Goal: Task Accomplishment & Management: Manage account settings

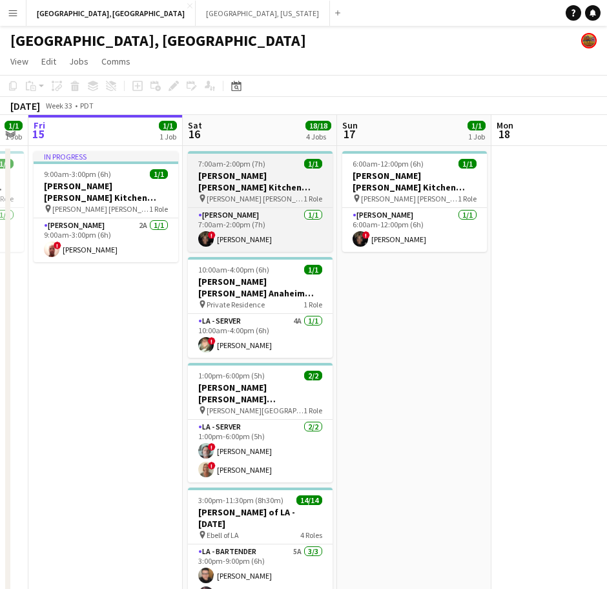
click at [249, 180] on h3 "[PERSON_NAME] [PERSON_NAME] Kitchen [DATE]" at bounding box center [260, 181] width 145 height 23
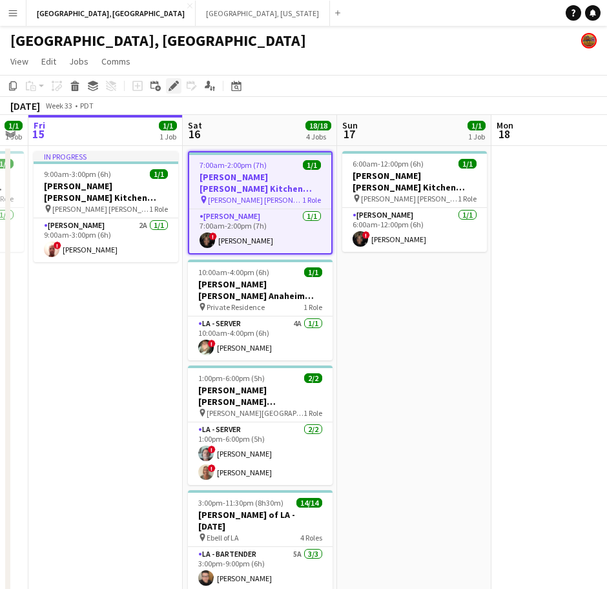
click at [174, 92] on div "Edit" at bounding box center [174, 86] width 16 height 16
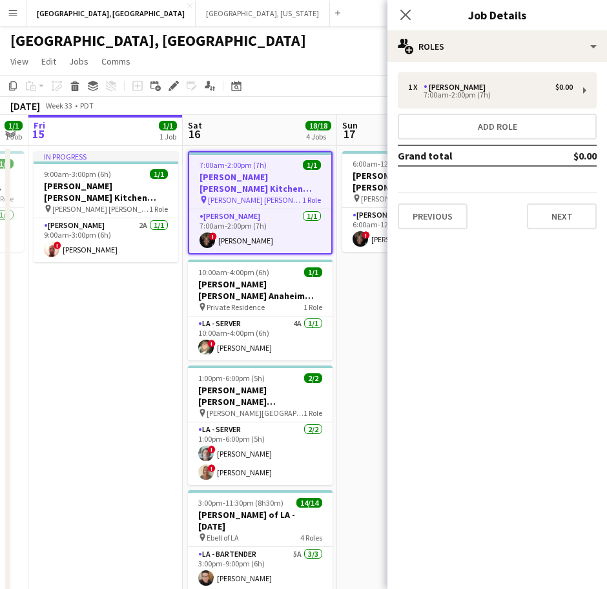
click at [572, 230] on div "1 x [PERSON_NAME] $0.00 7:00am-2:00pm (7h) Add role Grand total $0.00 Previous …" at bounding box center [498, 151] width 220 height 178
click at [559, 198] on div "Previous Next" at bounding box center [497, 211] width 199 height 37
click at [552, 221] on button "Next" at bounding box center [562, 217] width 70 height 26
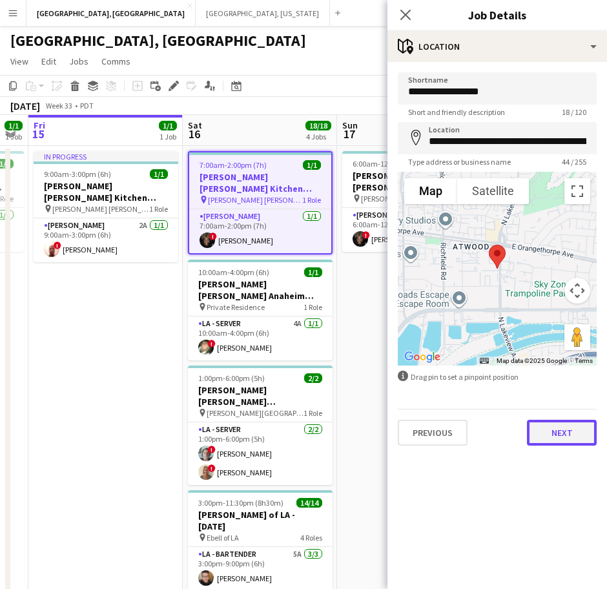
click at [560, 433] on button "Next" at bounding box center [562, 433] width 70 height 26
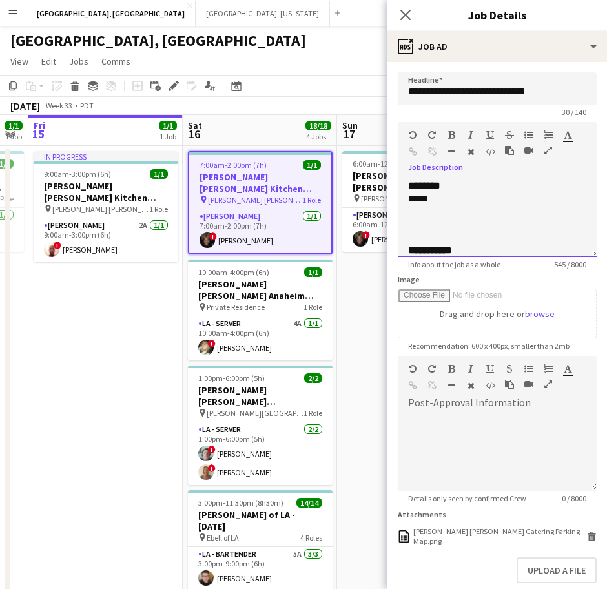
click at [436, 205] on div "*****" at bounding box center [479, 199] width 142 height 13
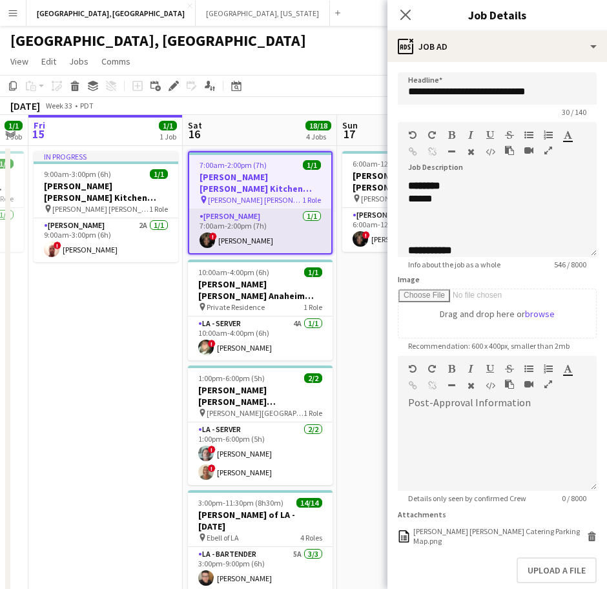
click at [224, 233] on app-card-role "[PERSON_NAME] [DATE] 7:00am-2:00pm (7h) ! [PERSON_NAME]" at bounding box center [260, 231] width 142 height 44
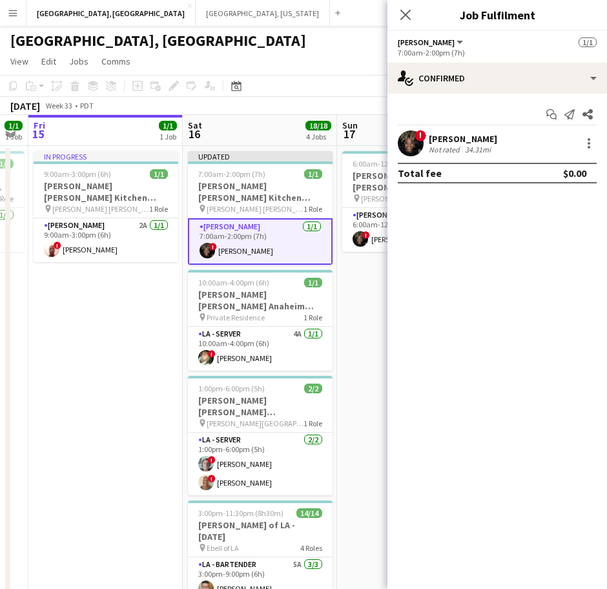
click at [422, 134] on span "!" at bounding box center [421, 136] width 12 height 12
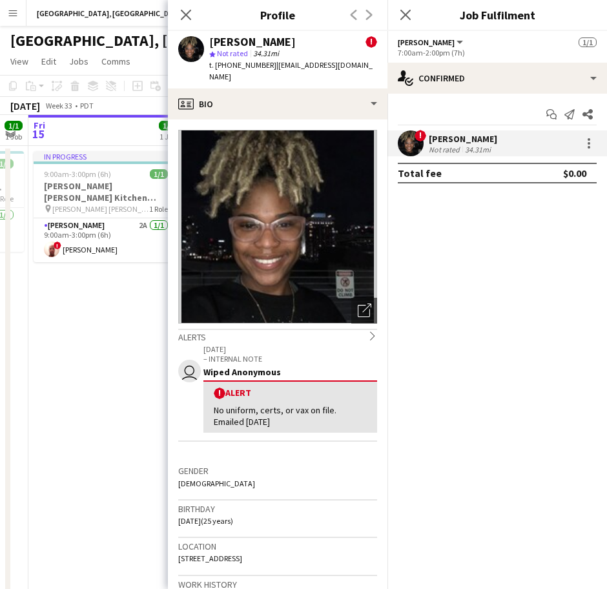
click at [246, 64] on span "t. [PHONE_NUMBER]" at bounding box center [242, 65] width 67 height 10
copy span "12136798323"
click at [95, 392] on app-date-cell "In progress 9:00am-3:00pm (6h) 1/1 [PERSON_NAME] [PERSON_NAME] Kitchen [DATE] p…" at bounding box center [105, 427] width 154 height 562
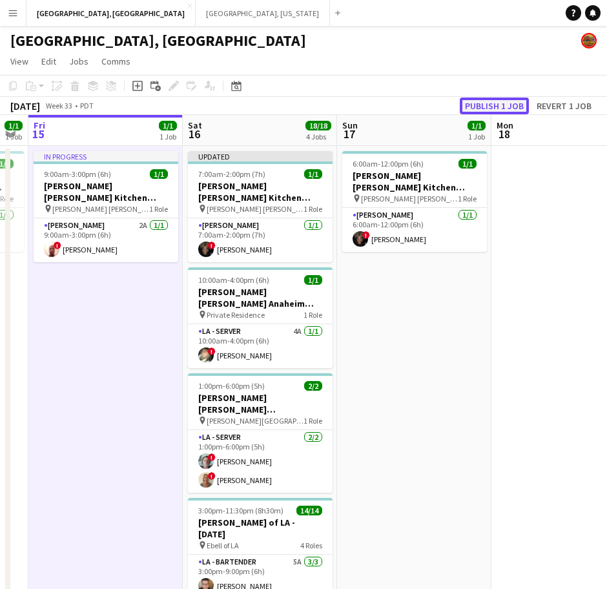
click at [482, 106] on button "Publish 1 job" at bounding box center [494, 106] width 69 height 17
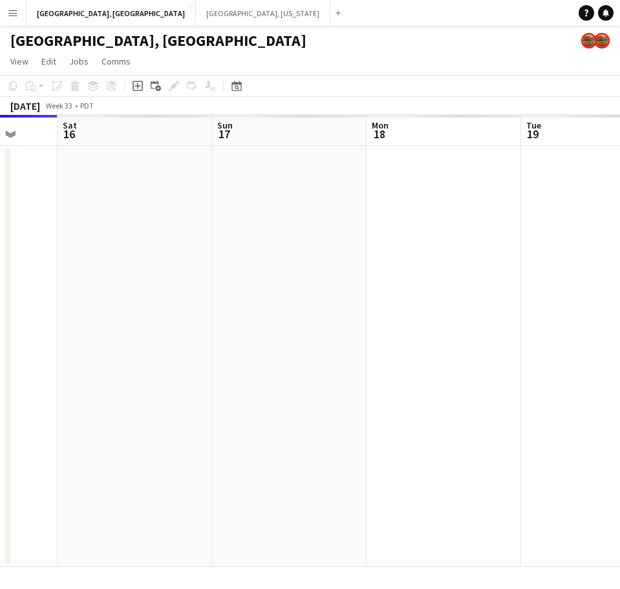
click at [116, 470] on app-date-cell at bounding box center [135, 356] width 154 height 421
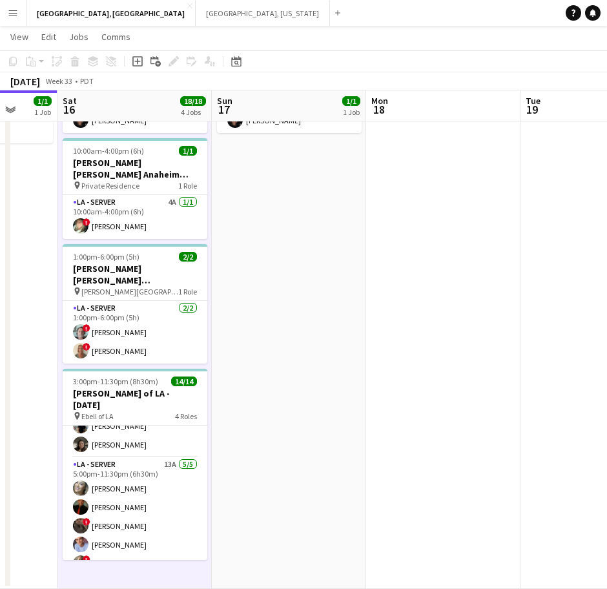
scroll to position [217, 0]
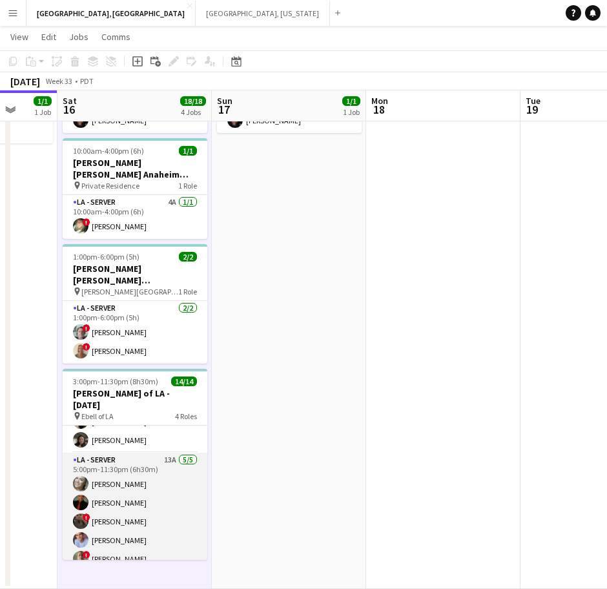
click at [140, 473] on app-card-role "LA - Server 13A [DATE] 5:00pm-11:30pm (6h30m) [PERSON_NAME] [PERSON_NAME] ! [PE…" at bounding box center [135, 512] width 145 height 119
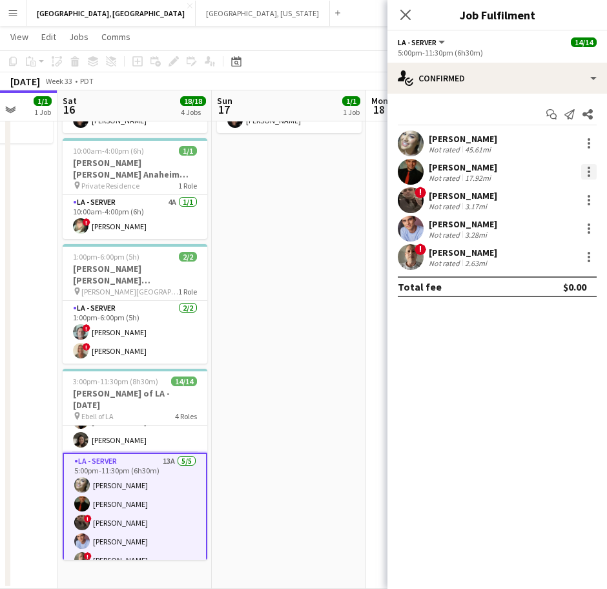
click at [587, 171] on div at bounding box center [590, 172] width 16 height 16
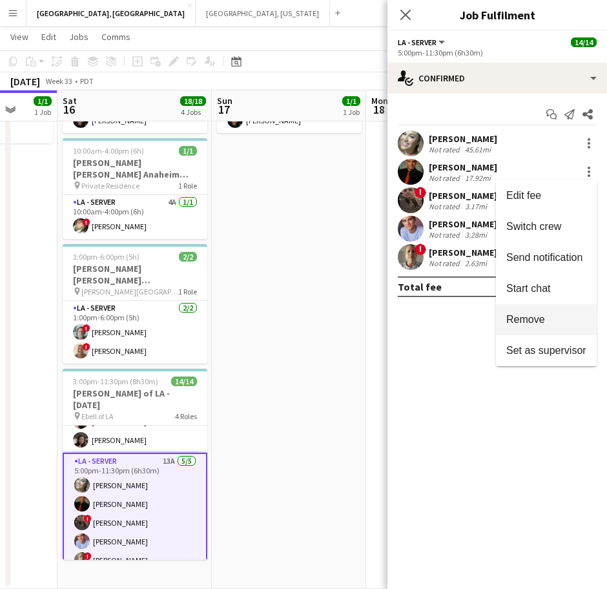
click at [509, 324] on span "Remove" at bounding box center [526, 319] width 39 height 11
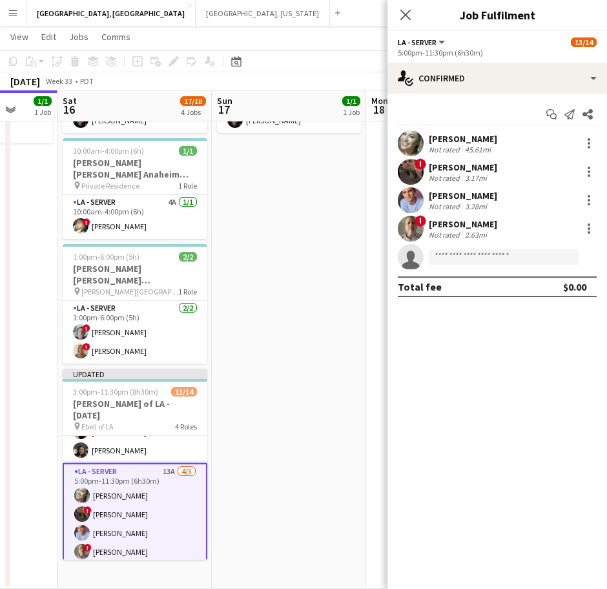
click at [334, 263] on app-date-cell "6:00am-12:00pm (6h) 1/1 [PERSON_NAME] [PERSON_NAME] Kitchen [DATE] pin [PERSON_…" at bounding box center [289, 308] width 154 height 562
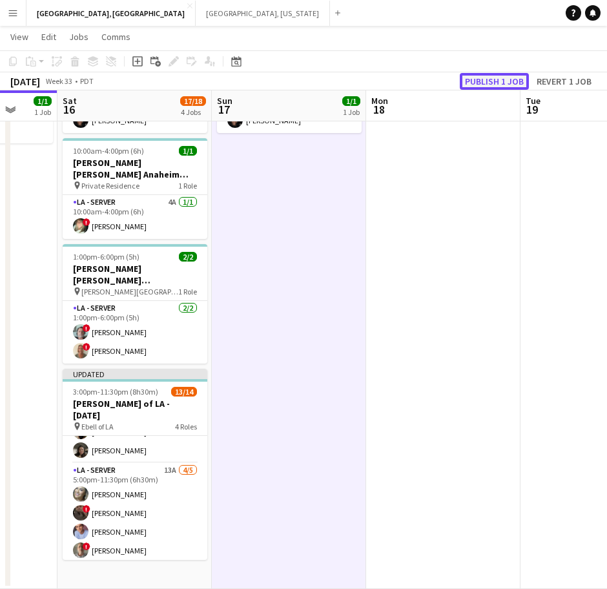
click at [494, 76] on button "Publish 1 job" at bounding box center [494, 81] width 69 height 17
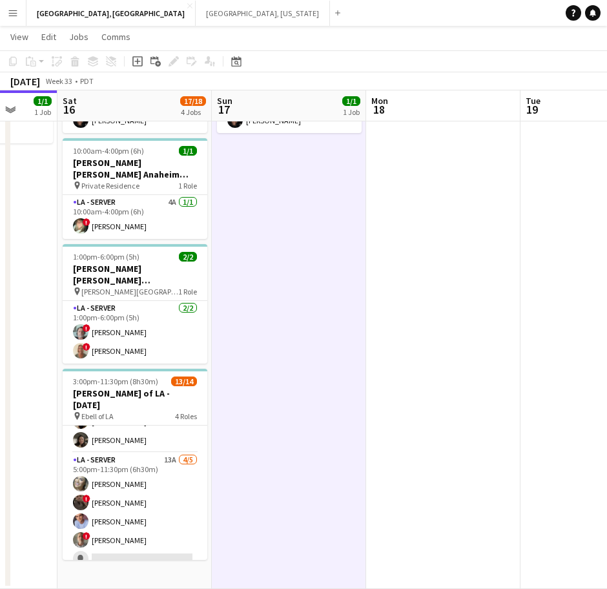
click at [17, 13] on app-icon "Menu" at bounding box center [13, 13] width 10 height 10
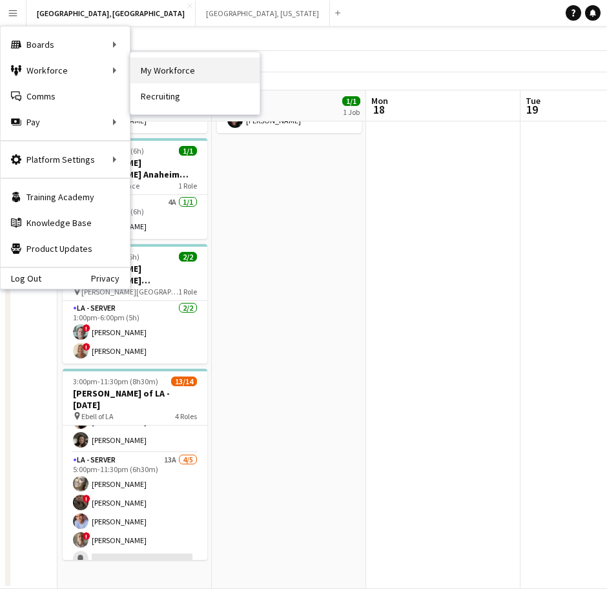
click at [174, 70] on link "My Workforce" at bounding box center [195, 71] width 129 height 26
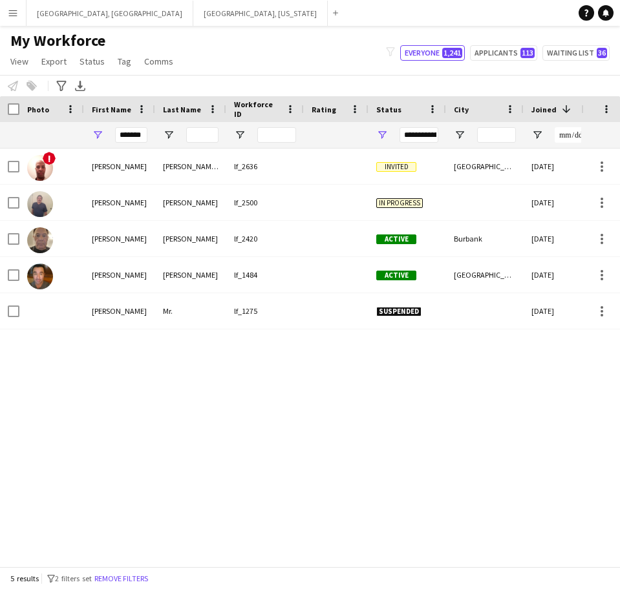
click at [527, 423] on div "! [PERSON_NAME] lf_2636 [GEOGRAPHIC_DATA] [DATE] 1 day 1 [PERSON_NAME] lf_2500 …" at bounding box center [290, 352] width 581 height 406
click at [137, 130] on input "*******" at bounding box center [131, 135] width 32 height 16
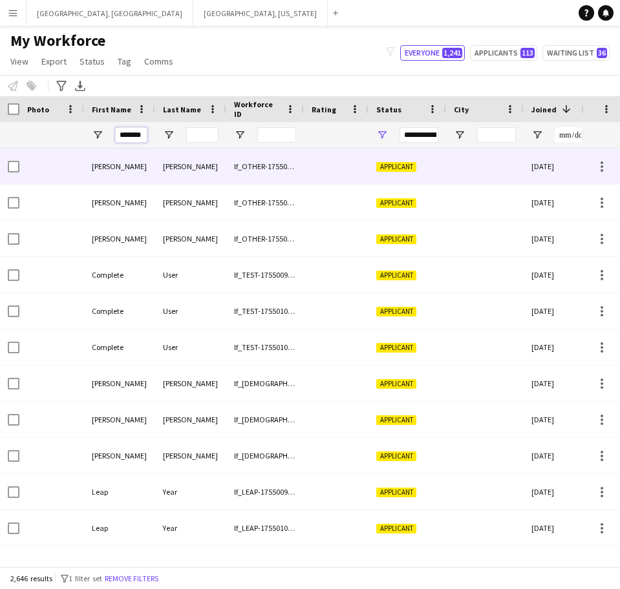
scroll to position [0, 1]
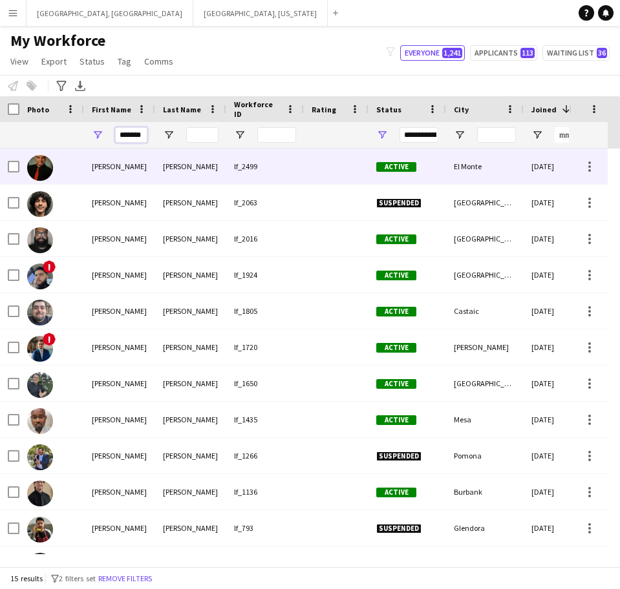
type input "*******"
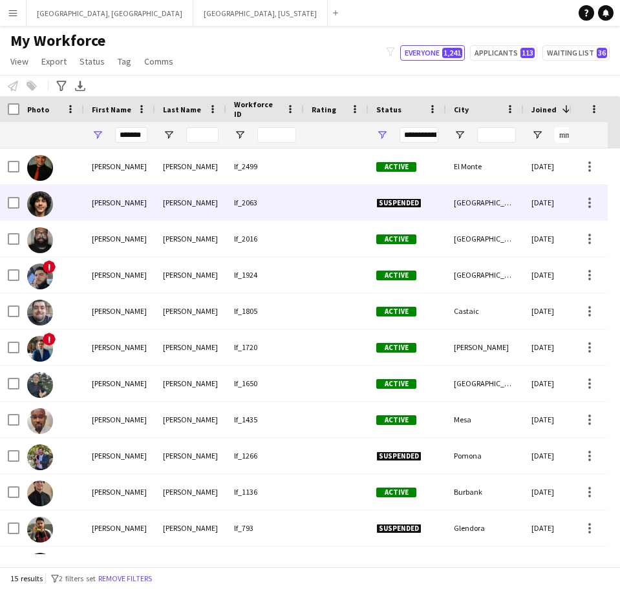
scroll to position [0, 0]
click at [121, 185] on div "[PERSON_NAME]" at bounding box center [119, 203] width 71 height 36
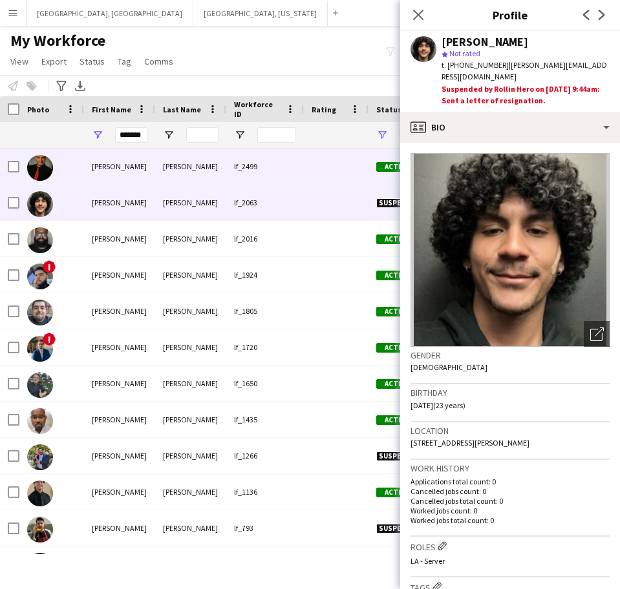
click at [121, 163] on div "[PERSON_NAME]" at bounding box center [119, 167] width 71 height 36
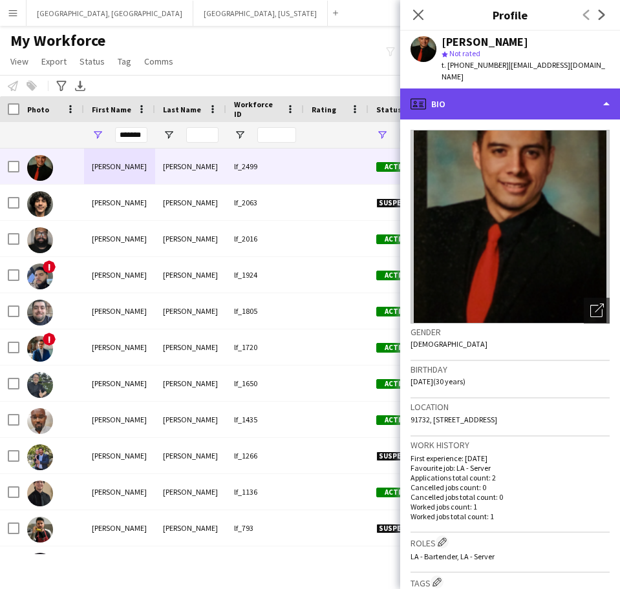
click at [512, 89] on div "profile Bio" at bounding box center [510, 104] width 220 height 31
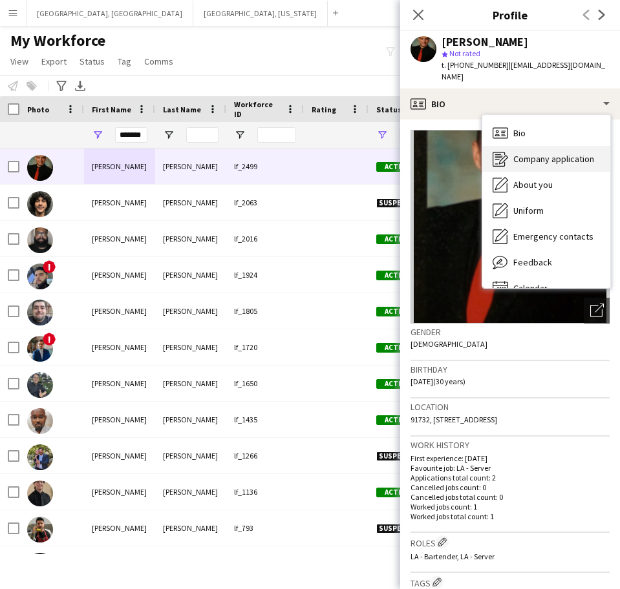
click at [527, 153] on span "Company application" at bounding box center [553, 159] width 81 height 12
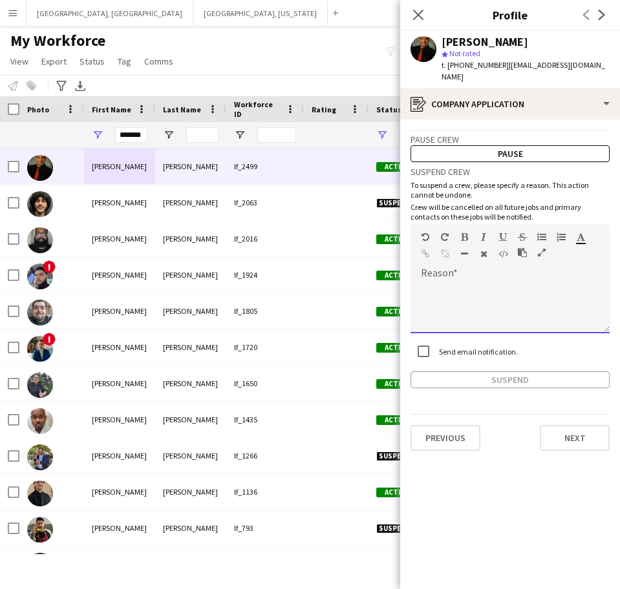
click at [479, 293] on div at bounding box center [509, 308] width 199 height 52
paste div
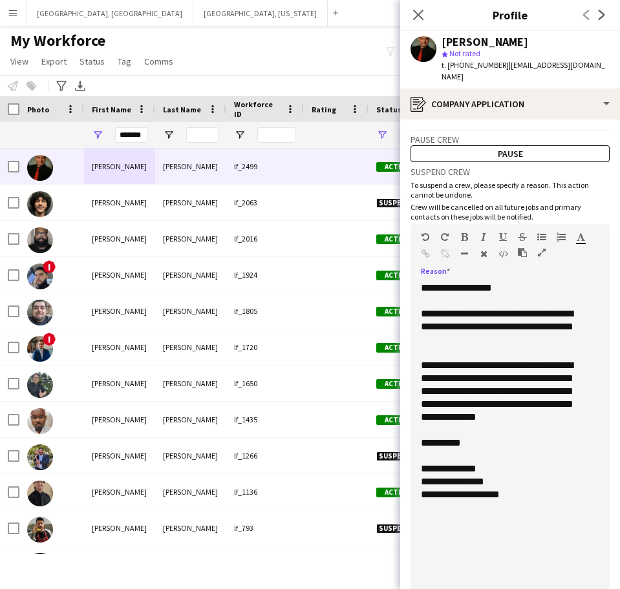
drag, startPoint x: 607, startPoint y: 315, endPoint x: 553, endPoint y: 627, distance: 316.2
click at [553, 589] on html "Menu Boards Boards Boards All jobs Status Workforce Workforce My Workforce Recr…" at bounding box center [310, 294] width 620 height 589
click at [501, 282] on div "**********" at bounding box center [504, 288] width 166 height 13
drag, startPoint x: 607, startPoint y: 67, endPoint x: 499, endPoint y: 61, distance: 108.7
click at [499, 61] on div "[PERSON_NAME] star Not rated t. [PHONE_NUMBER] | [EMAIL_ADDRESS][DOMAIN_NAME]" at bounding box center [510, 60] width 220 height 58
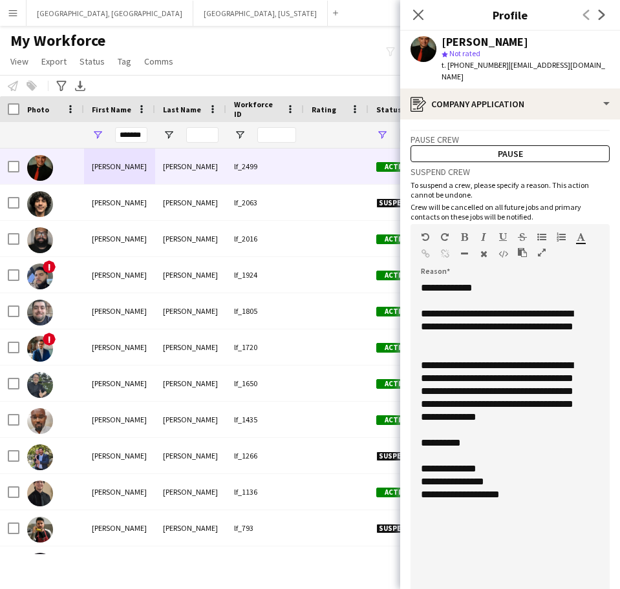
copy span "[EMAIL_ADDRESS][DOMAIN_NAME]"
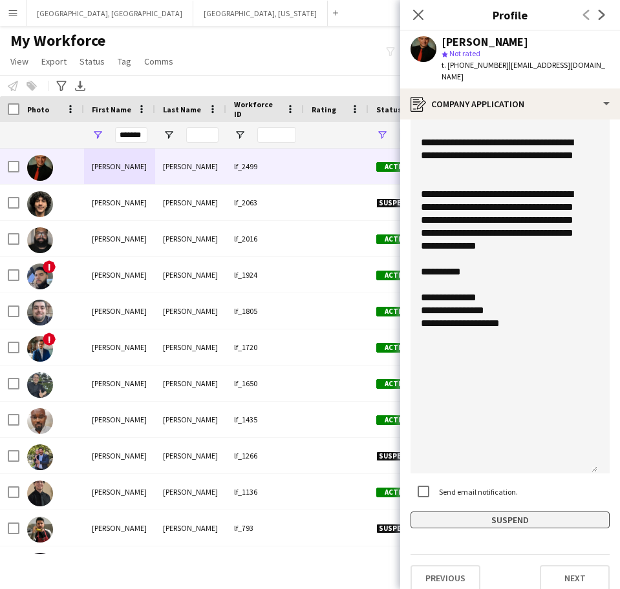
click at [458, 512] on button "Suspend" at bounding box center [509, 520] width 199 height 17
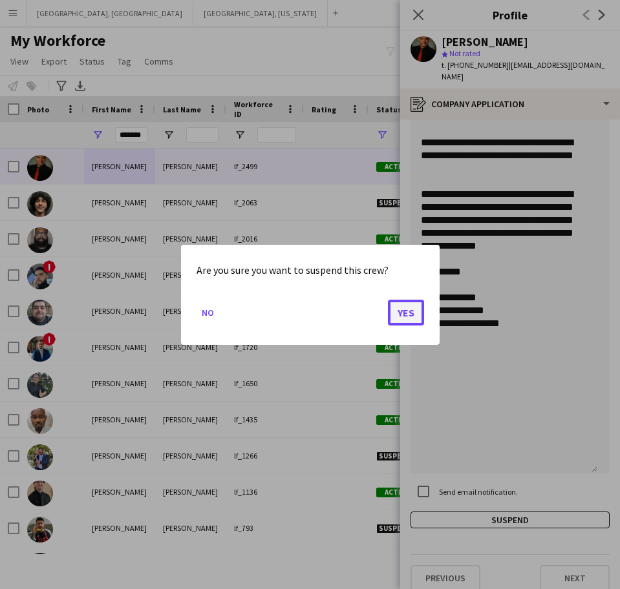
click at [404, 309] on button "Yes" at bounding box center [406, 312] width 36 height 26
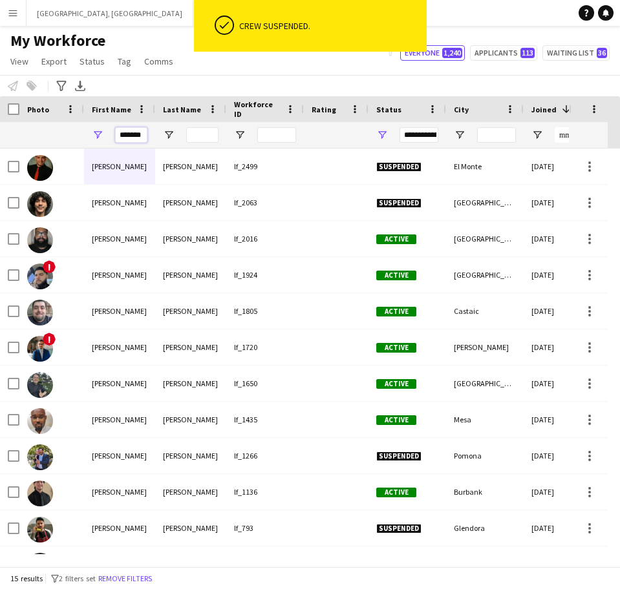
click at [129, 132] on input "*******" at bounding box center [131, 135] width 32 height 16
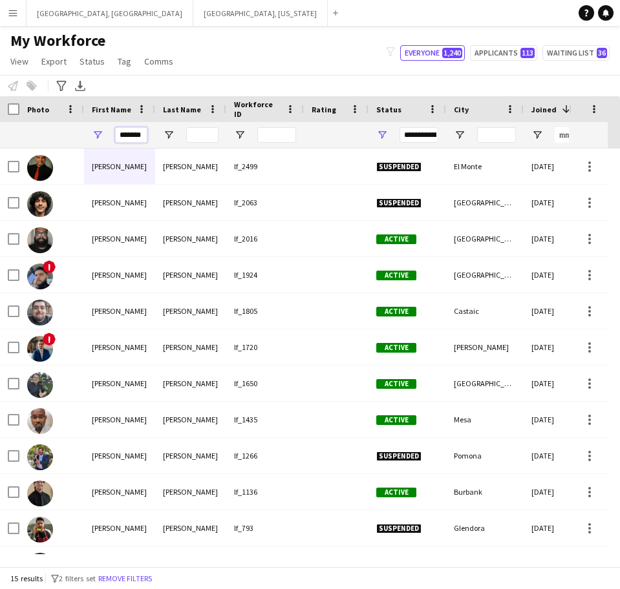
click at [129, 132] on input "*******" at bounding box center [131, 135] width 32 height 16
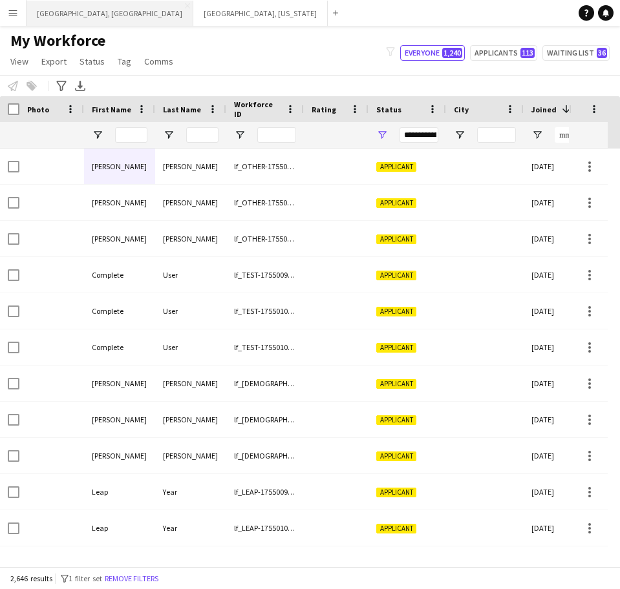
click at [57, 21] on button "[GEOGRAPHIC_DATA], [GEOGRAPHIC_DATA] Close" at bounding box center [109, 13] width 167 height 25
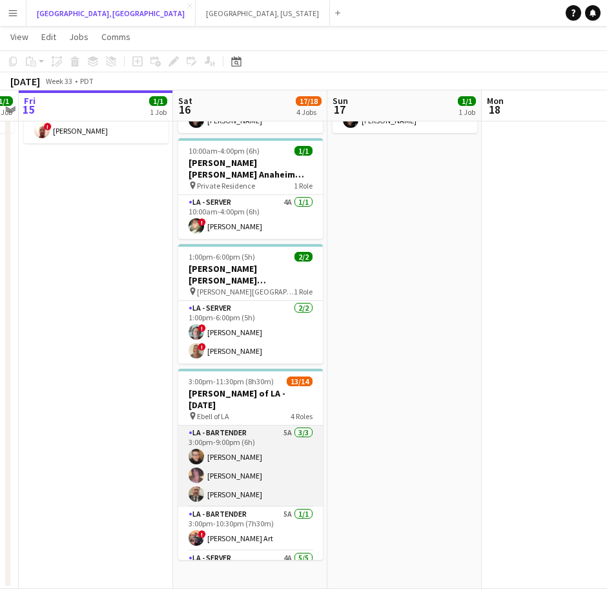
scroll to position [217, 0]
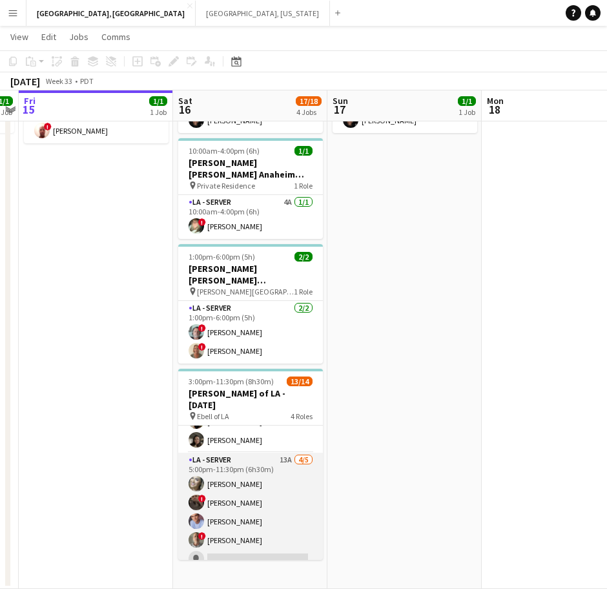
click at [253, 453] on app-card-role "LA - Server 13A [DATE] 5:00pm-11:30pm (6h30m) [PERSON_NAME] ! [PERSON_NAME] [PE…" at bounding box center [250, 512] width 145 height 119
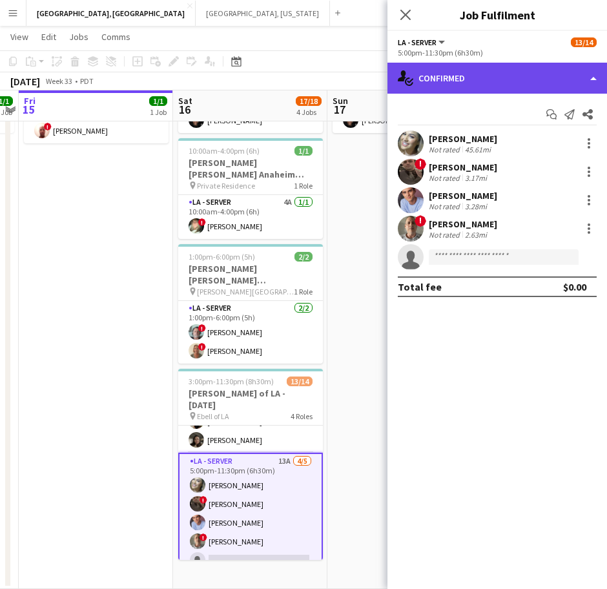
click at [459, 68] on div "single-neutral-actions-check-2 Confirmed" at bounding box center [498, 78] width 220 height 31
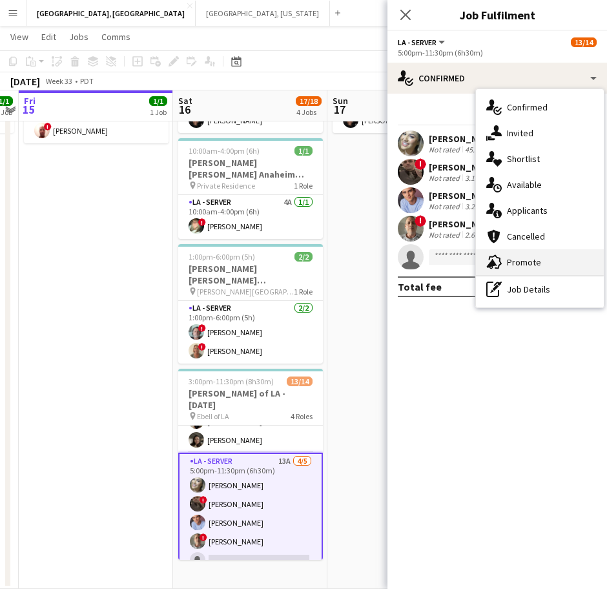
click at [508, 254] on div "advertising-megaphone Promote" at bounding box center [540, 262] width 128 height 26
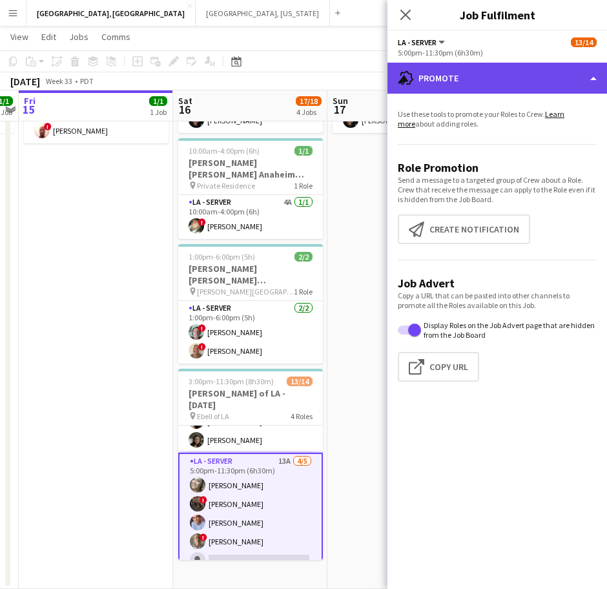
click at [521, 68] on div "advertising-megaphone Promote" at bounding box center [498, 78] width 220 height 31
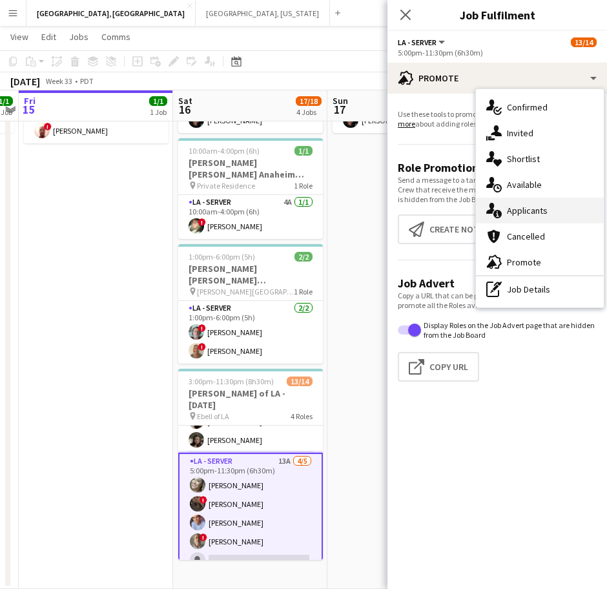
click at [520, 202] on div "single-neutral-actions-information Applicants" at bounding box center [540, 211] width 128 height 26
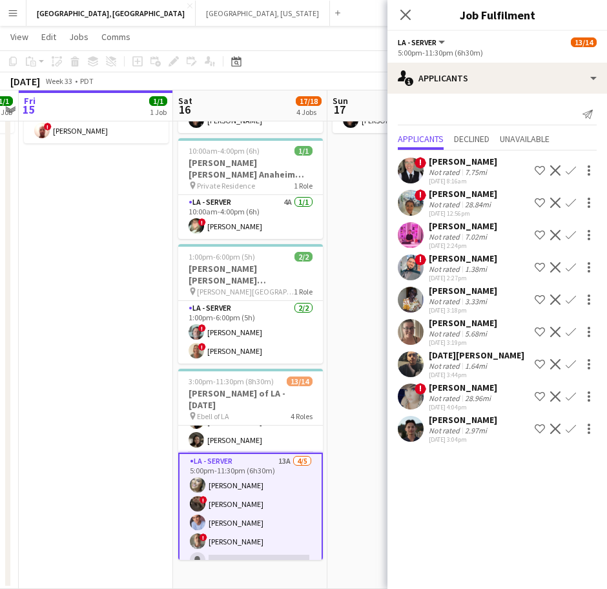
click at [410, 431] on app-user-avatar at bounding box center [411, 429] width 26 height 26
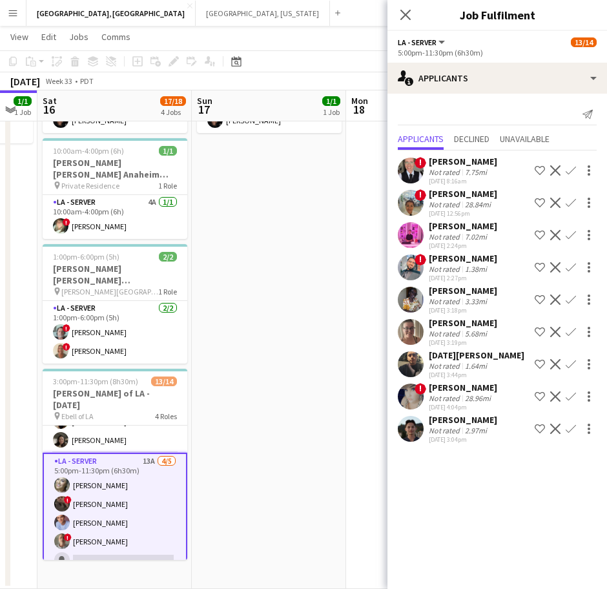
scroll to position [0, 426]
click at [416, 426] on app-user-avatar at bounding box center [411, 429] width 26 height 26
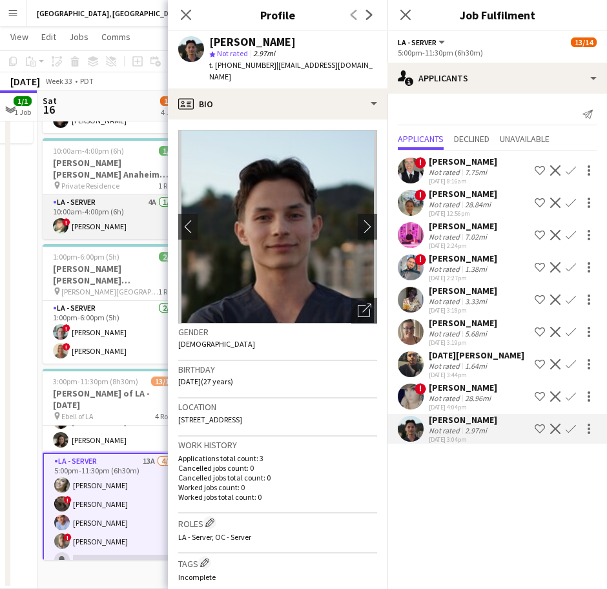
scroll to position [0, 0]
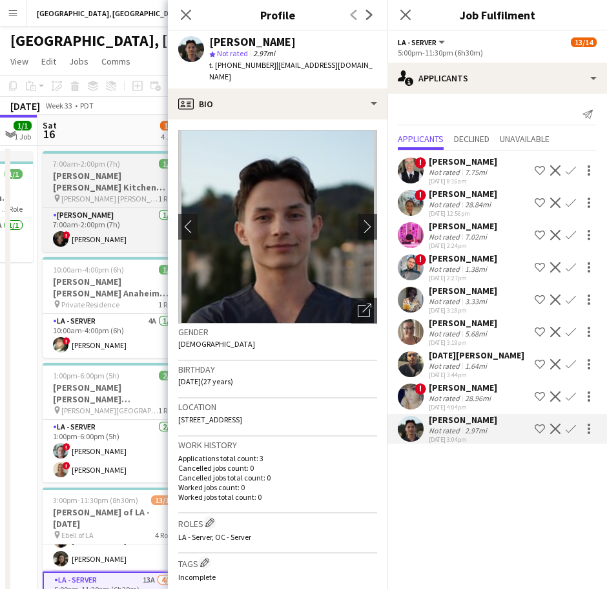
click at [86, 159] on span "7:00am-2:00pm (7h)" at bounding box center [86, 164] width 67 height 10
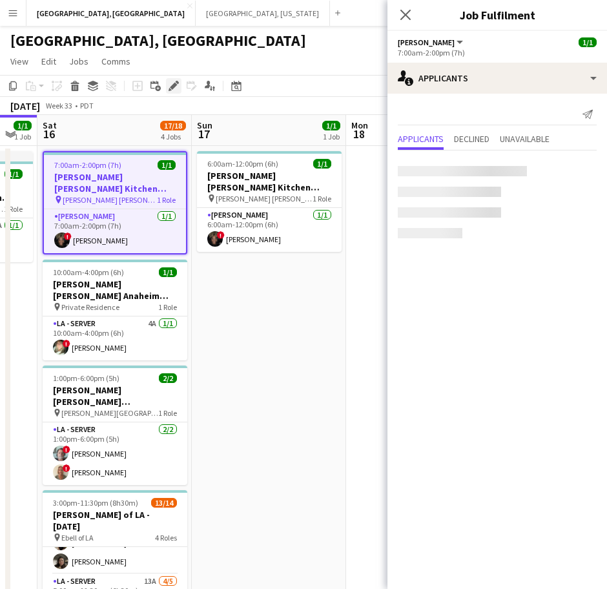
click at [173, 81] on icon "Edit" at bounding box center [174, 86] width 10 height 10
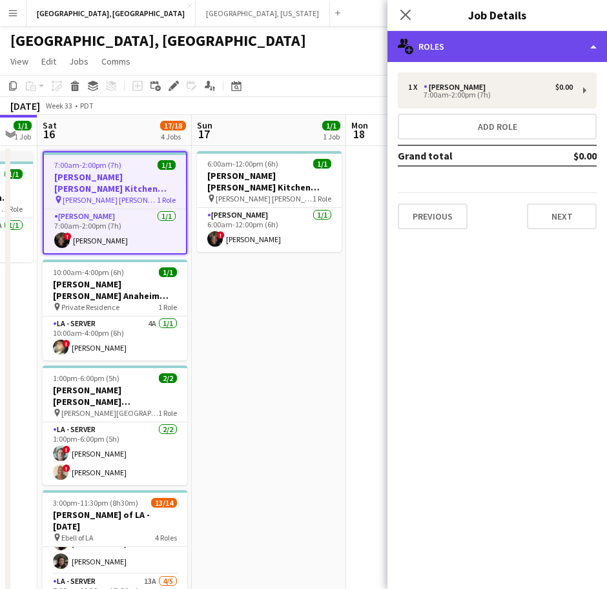
click at [438, 49] on div "multiple-users-add Roles" at bounding box center [498, 46] width 220 height 31
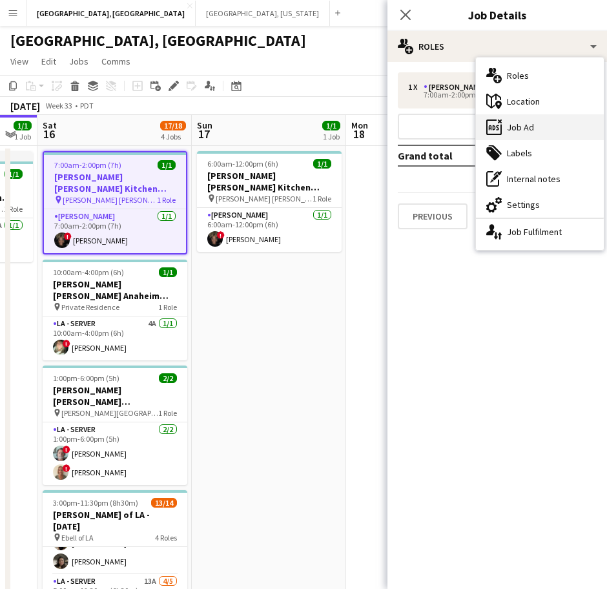
click at [506, 125] on div "ads-window Job Ad" at bounding box center [540, 127] width 128 height 26
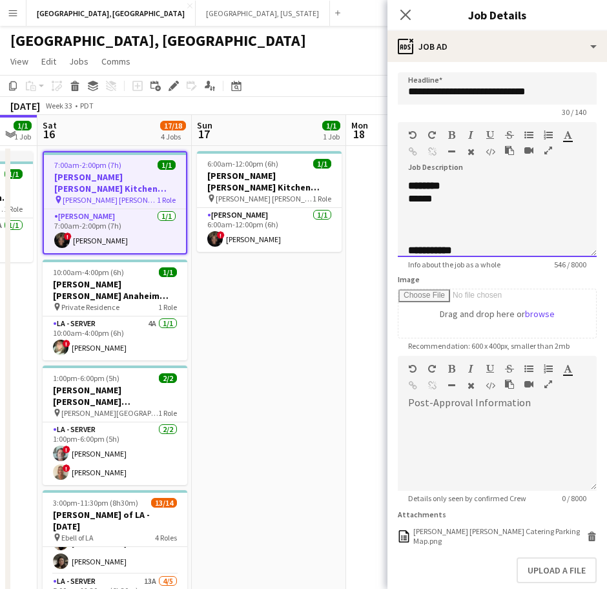
click at [449, 199] on div "******" at bounding box center [485, 199] width 154 height 13
click at [457, 92] on input "**********" at bounding box center [497, 88] width 199 height 32
click at [460, 207] on div at bounding box center [497, 211] width 178 height 13
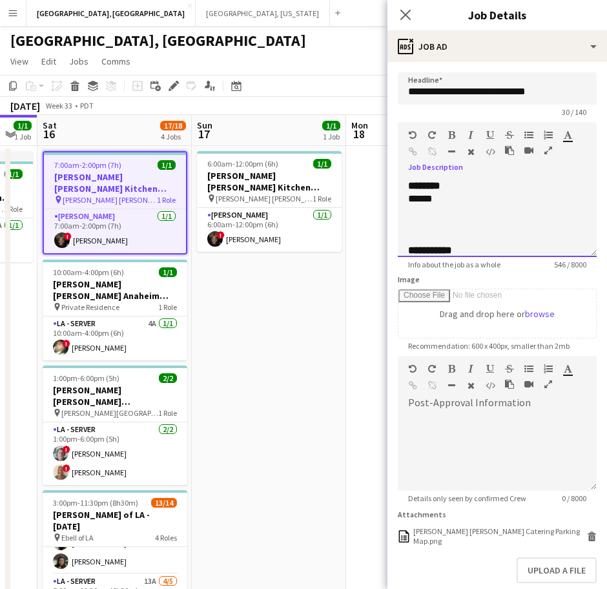
copy div "**********"
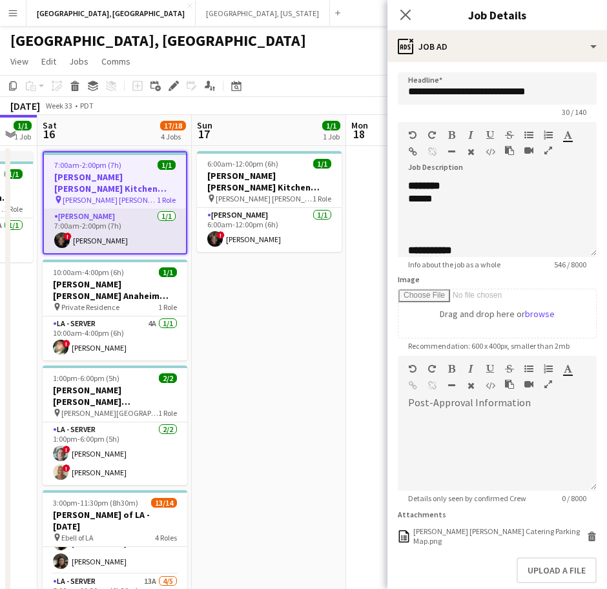
click at [94, 235] on app-card-role "[PERSON_NAME] [DATE] 7:00am-2:00pm (7h) ! [PERSON_NAME]" at bounding box center [115, 231] width 142 height 44
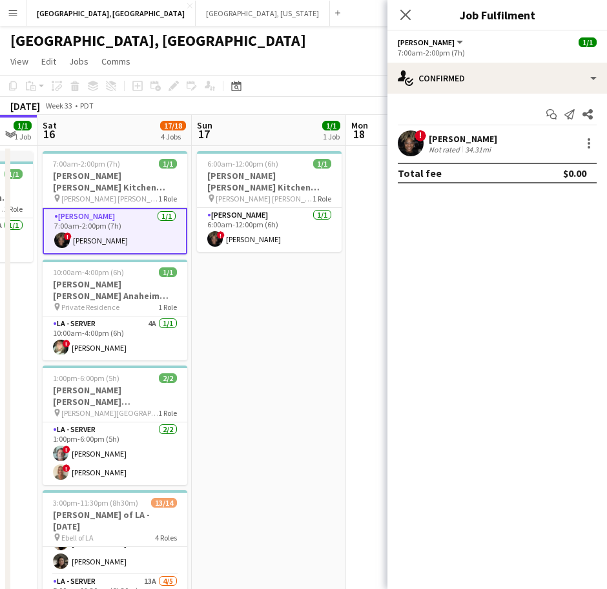
click at [445, 143] on div "[PERSON_NAME]" at bounding box center [463, 139] width 68 height 12
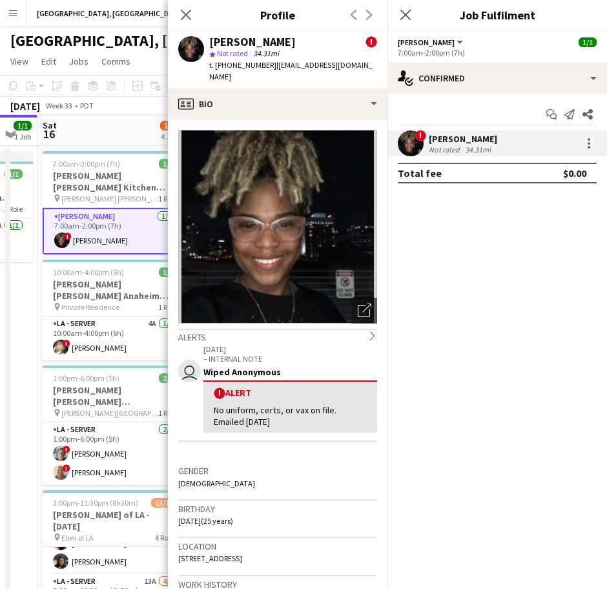
drag, startPoint x: 352, startPoint y: 68, endPoint x: 266, endPoint y: 69, distance: 86.0
click at [266, 69] on div "[PERSON_NAME] ! star Not rated 34.31mi t. [PHONE_NUMBER] | [EMAIL_ADDRESS][DOMA…" at bounding box center [278, 60] width 220 height 58
copy span "[EMAIL_ADDRESS][DOMAIN_NAME]"
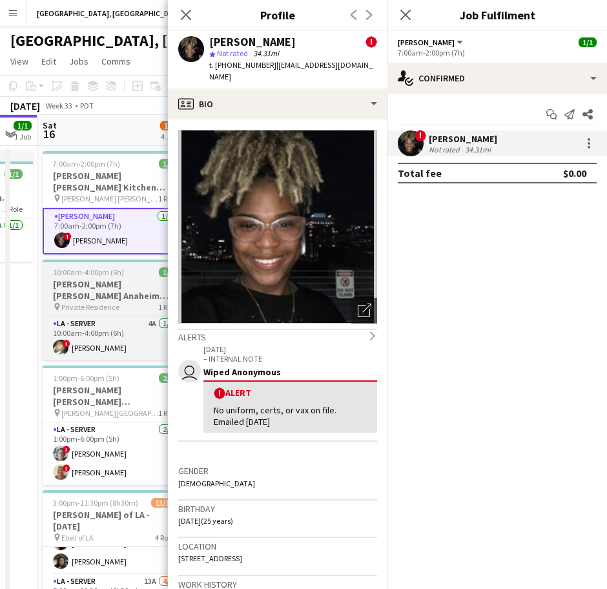
click at [87, 279] on h3 "[PERSON_NAME] [PERSON_NAME] Anaheim [DATE]" at bounding box center [115, 290] width 145 height 23
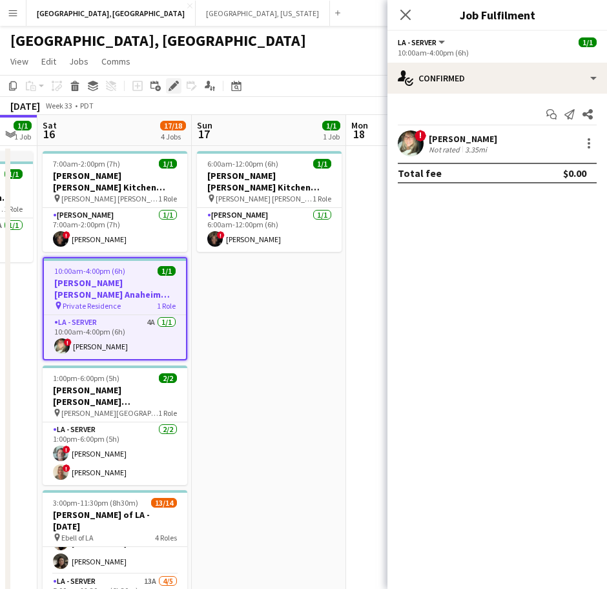
click at [178, 81] on icon "Edit" at bounding box center [174, 86] width 10 height 10
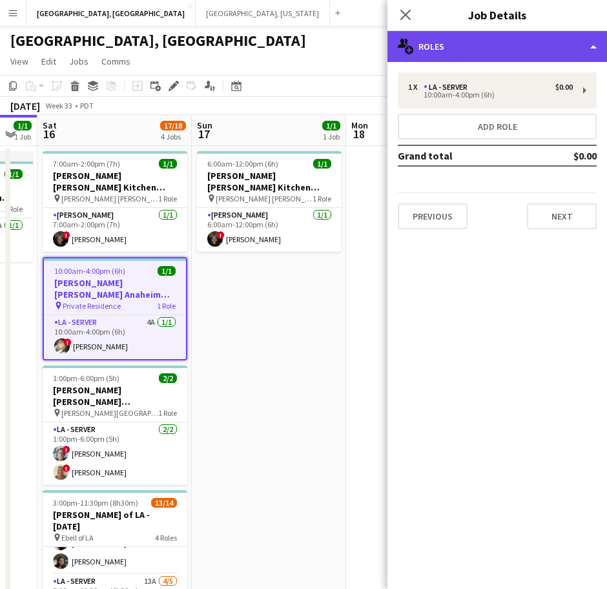
click at [428, 45] on div "multiple-users-add Roles" at bounding box center [498, 46] width 220 height 31
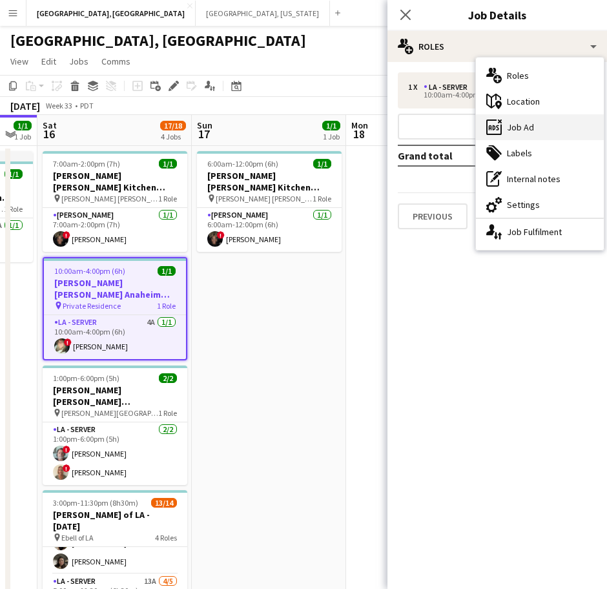
click at [535, 128] on div "ads-window Job Ad" at bounding box center [540, 127] width 128 height 26
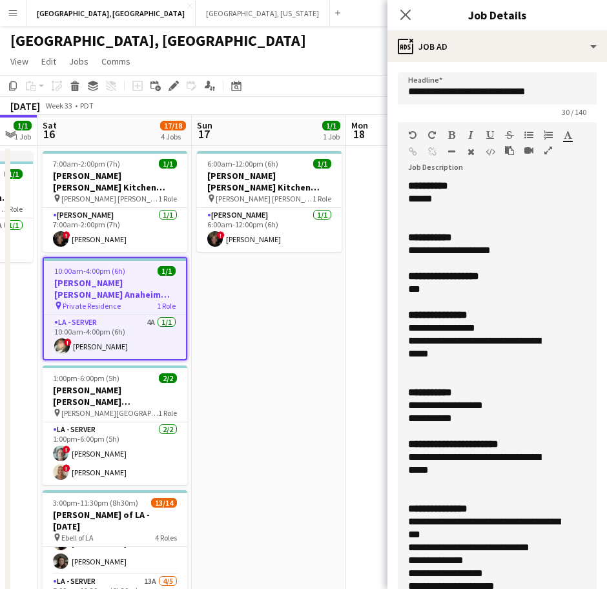
drag, startPoint x: 583, startPoint y: 253, endPoint x: 480, endPoint y: 625, distance: 386.7
click at [480, 589] on html "Menu Boards Boards Boards All jobs Status Workforce Workforce My Workforce Recr…" at bounding box center [303, 354] width 607 height 708
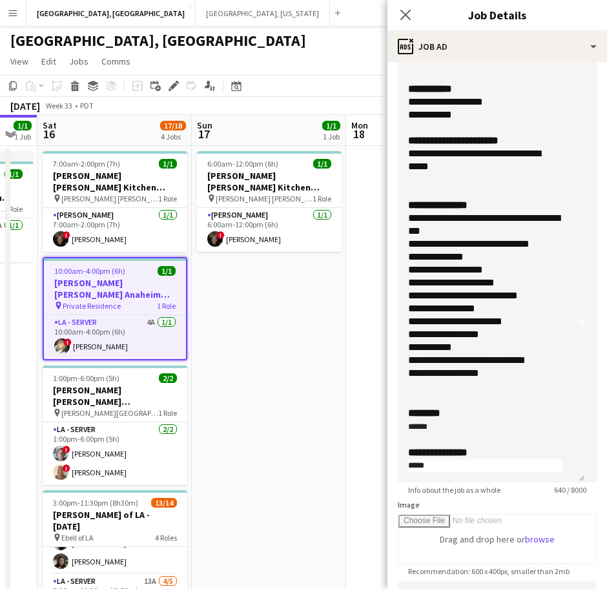
scroll to position [159, 0]
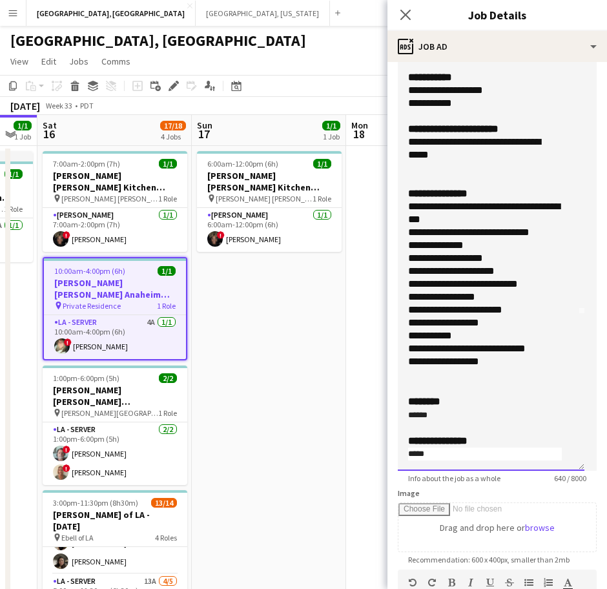
click at [454, 453] on div "*****" at bounding box center [485, 454] width 154 height 13
drag, startPoint x: 454, startPoint y: 453, endPoint x: 396, endPoint y: 450, distance: 57.6
click at [396, 450] on form "**********" at bounding box center [498, 377] width 220 height 929
paste div
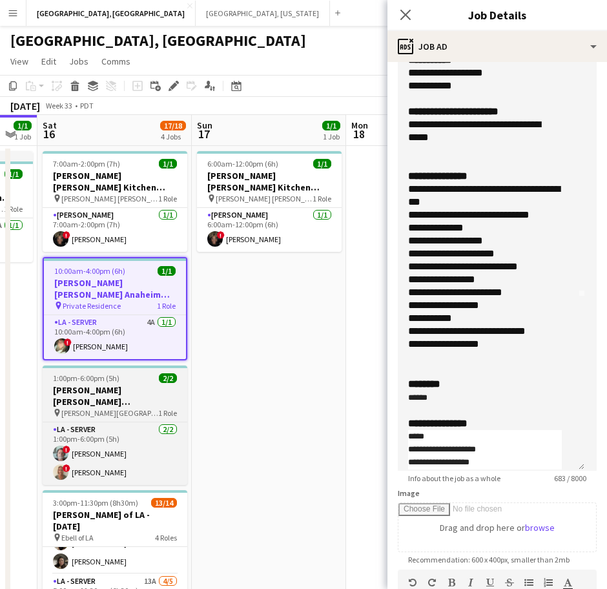
click at [129, 384] on h3 "[PERSON_NAME] [PERSON_NAME] [PERSON_NAME] [DATE]" at bounding box center [115, 395] width 145 height 23
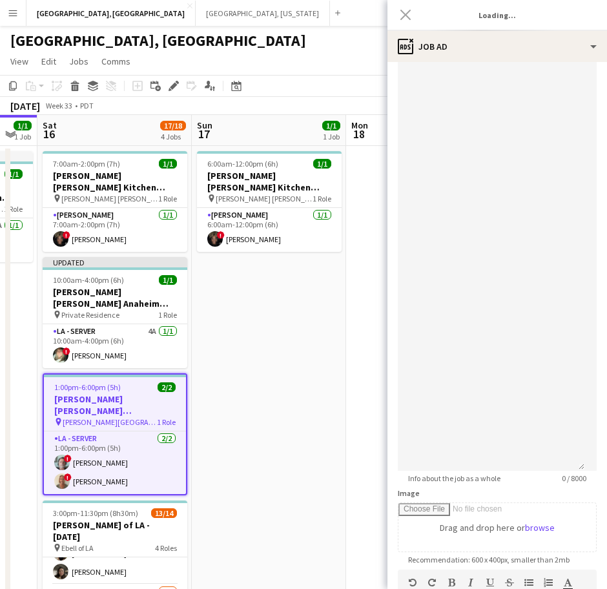
scroll to position [333, 0]
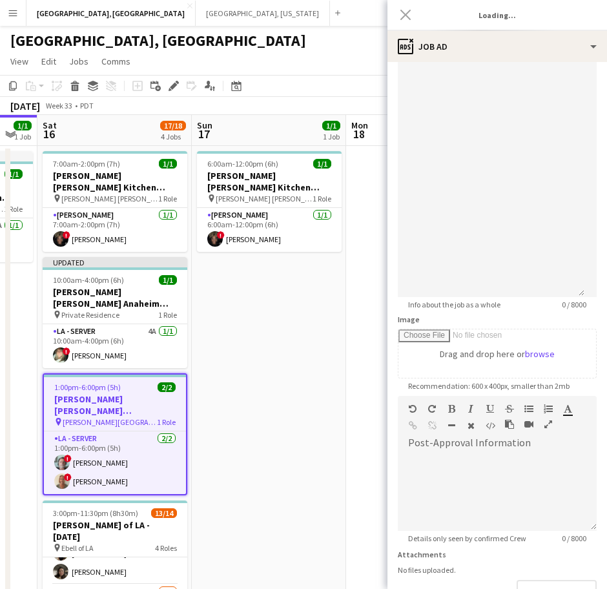
type input "**********"
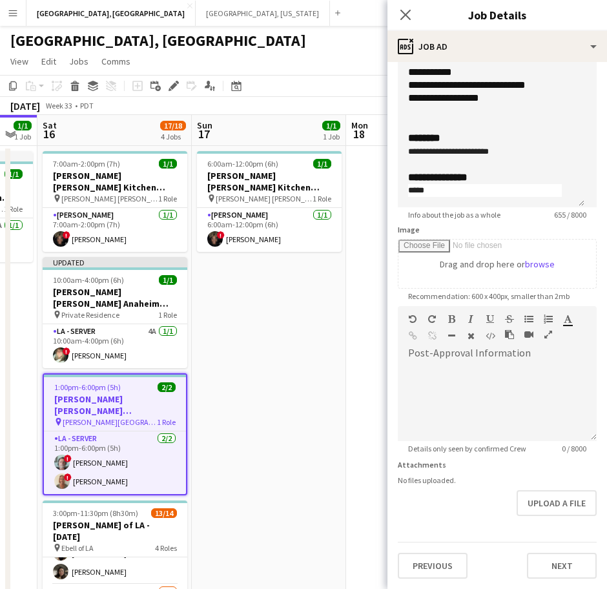
scroll to position [422, 0]
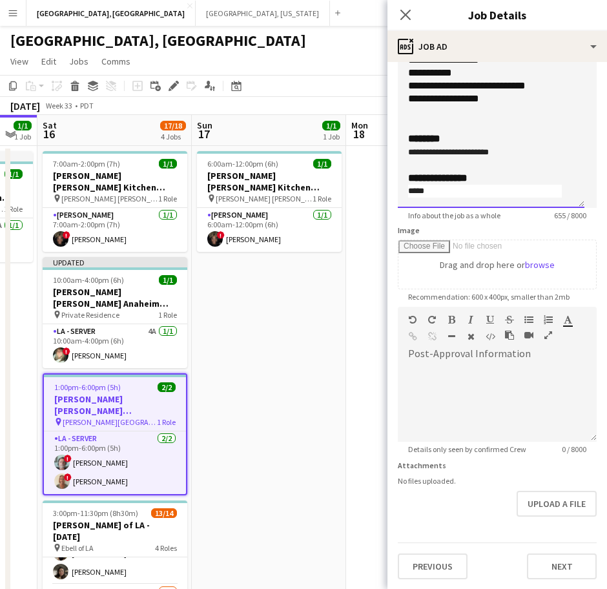
drag, startPoint x: 439, startPoint y: 191, endPoint x: 391, endPoint y: 192, distance: 48.5
click at [391, 192] on form "**********" at bounding box center [498, 114] width 220 height 929
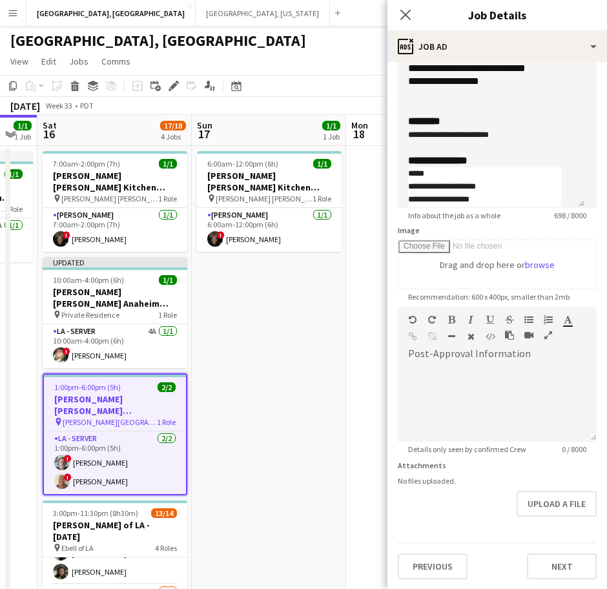
click at [331, 268] on app-date-cell "6:00am-12:00pm (6h) 1/1 [PERSON_NAME] [PERSON_NAME] Kitchen [DATE] pin [PERSON_…" at bounding box center [269, 427] width 154 height 562
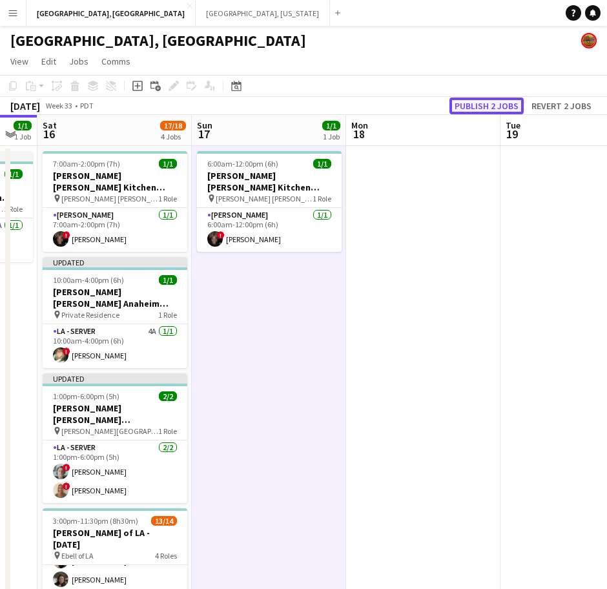
click at [471, 102] on button "Publish 2 jobs" at bounding box center [487, 106] width 74 height 17
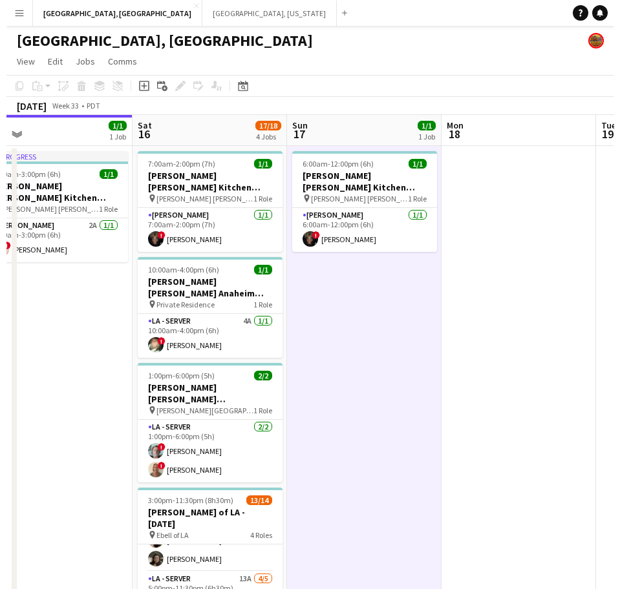
scroll to position [0, 336]
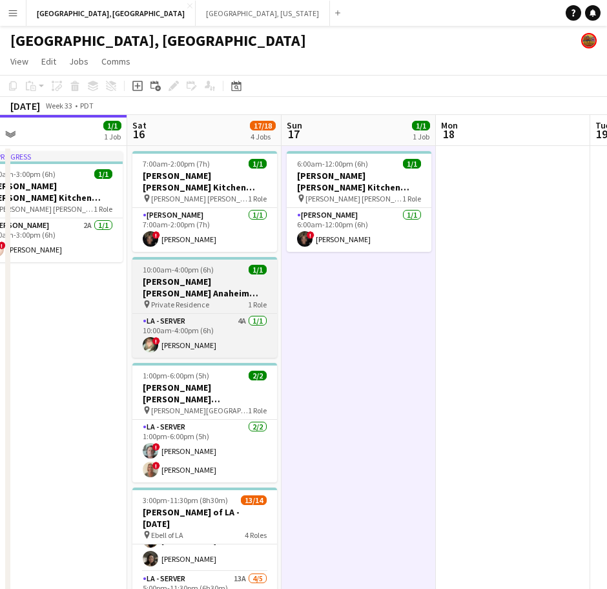
click at [194, 276] on h3 "[PERSON_NAME] [PERSON_NAME] Anaheim [DATE]" at bounding box center [204, 287] width 145 height 23
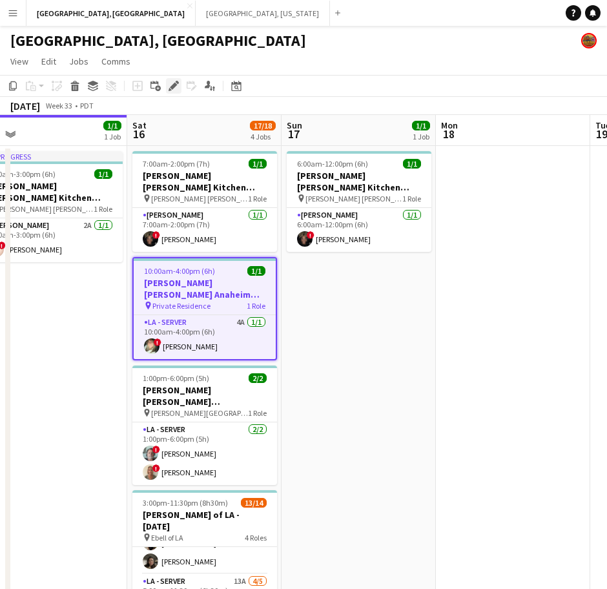
click at [171, 91] on div "Edit" at bounding box center [174, 86] width 16 height 16
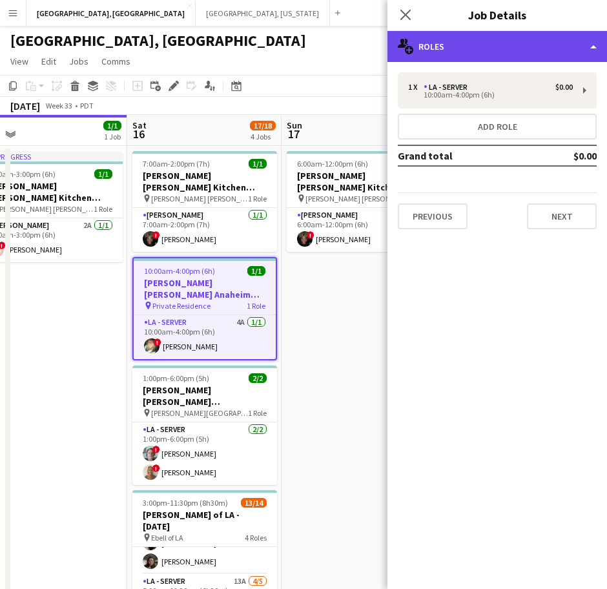
click at [432, 43] on div "multiple-users-add Roles" at bounding box center [498, 46] width 220 height 31
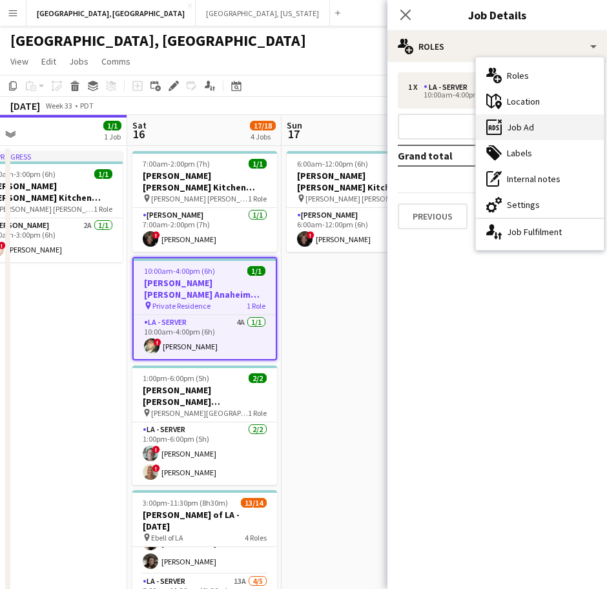
click at [501, 136] on div "ads-window Job Ad" at bounding box center [540, 127] width 128 height 26
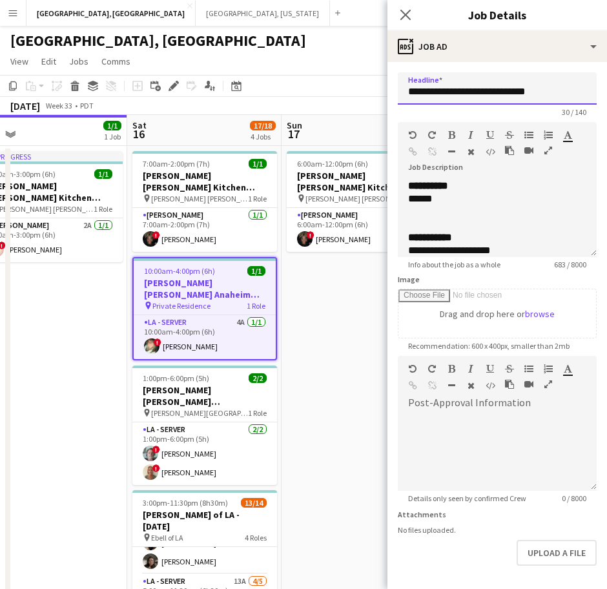
click at [438, 98] on input "**********" at bounding box center [497, 88] width 199 height 32
click at [474, 227] on div at bounding box center [497, 224] width 178 height 13
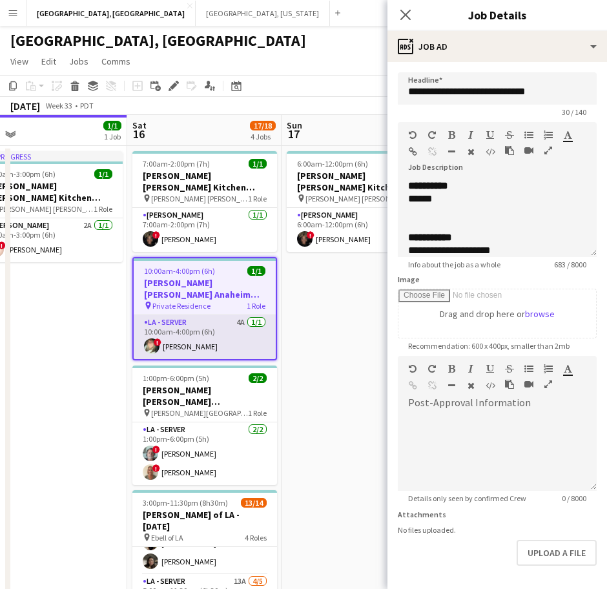
click at [196, 327] on app-card-role "LA - Server 4A [DATE] 10:00am-4:00pm (6h) ! [PERSON_NAME]" at bounding box center [205, 337] width 142 height 44
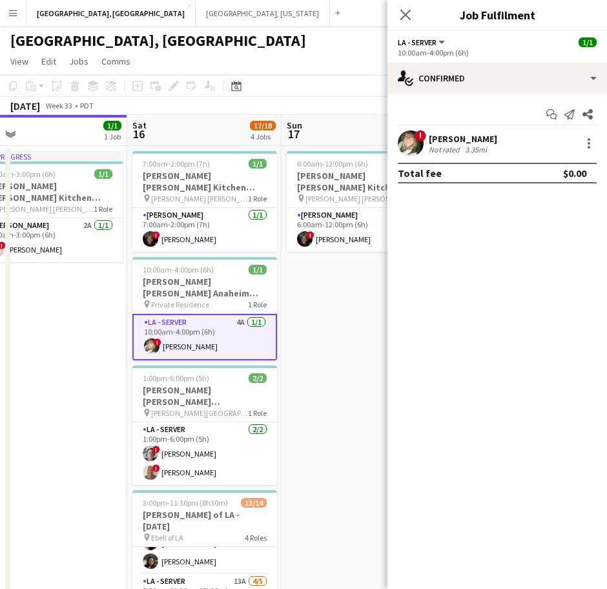
click at [434, 143] on div "[PERSON_NAME]" at bounding box center [463, 139] width 68 height 12
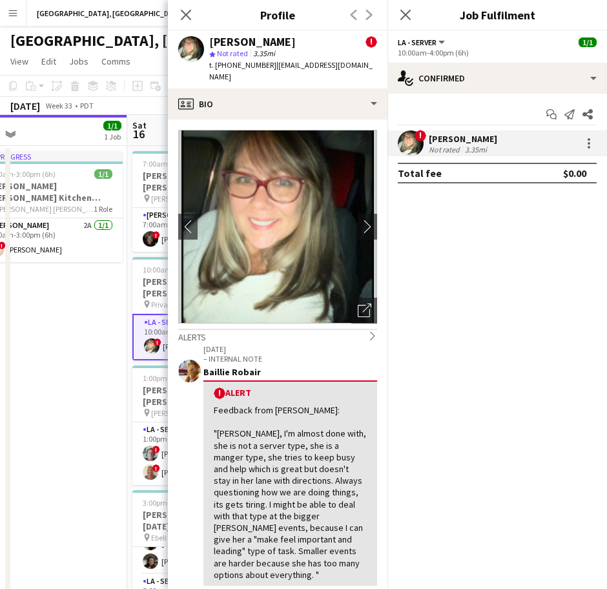
drag, startPoint x: 364, startPoint y: 71, endPoint x: 267, endPoint y: 68, distance: 97.6
click at [267, 68] on app-profile-header "[PERSON_NAME] ! star Not rated 3.35mi t. [PHONE_NUMBER] | [EMAIL_ADDRESS][DOMAI…" at bounding box center [278, 60] width 220 height 58
copy span "[EMAIL_ADDRESS][DOMAIN_NAME]"
click at [79, 297] on app-date-cell "In progress 9:00am-3:00pm (6h) 1/1 [PERSON_NAME] [PERSON_NAME] Kitchen [DATE] p…" at bounding box center [50, 427] width 154 height 562
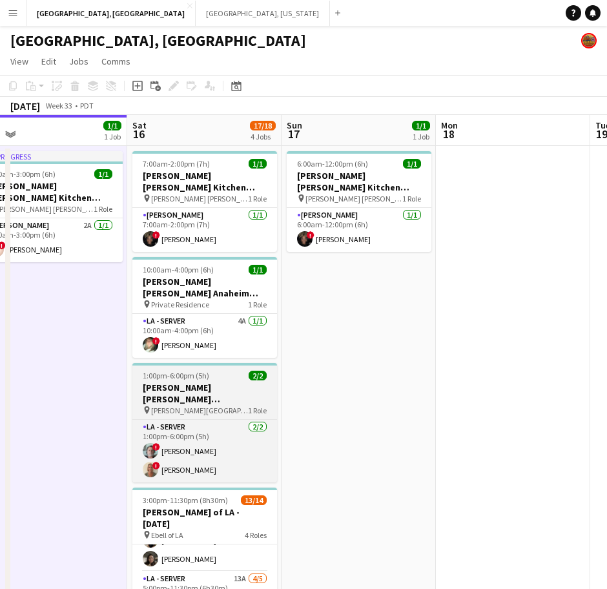
click at [169, 382] on h3 "[PERSON_NAME] [PERSON_NAME] [PERSON_NAME] [DATE]" at bounding box center [204, 393] width 145 height 23
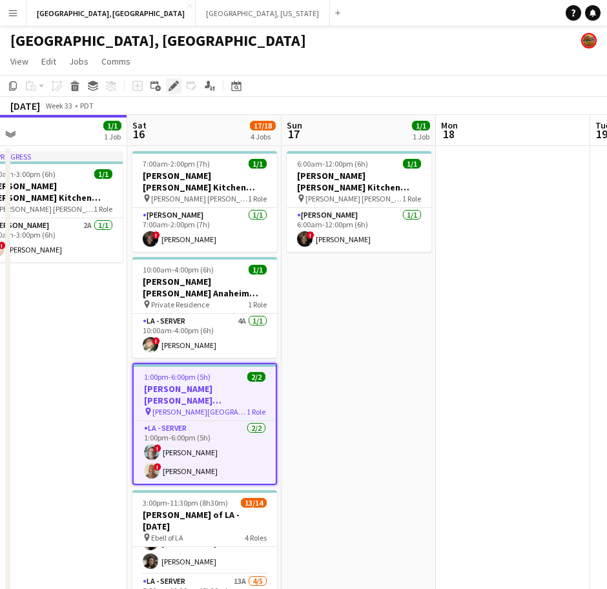
click at [171, 89] on icon "Edit" at bounding box center [174, 86] width 10 height 10
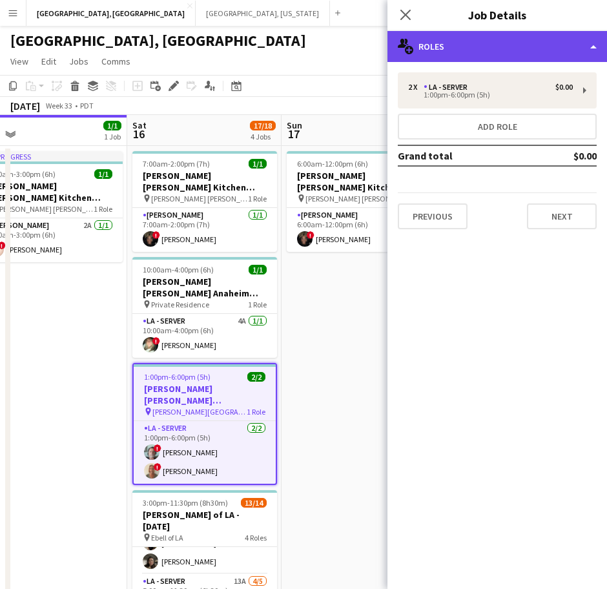
click at [507, 38] on div "multiple-users-add Roles" at bounding box center [498, 46] width 220 height 31
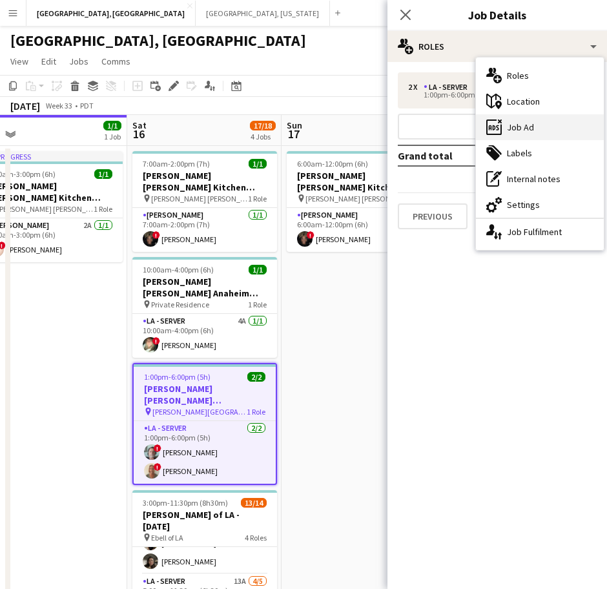
click at [540, 127] on div "ads-window Job Ad" at bounding box center [540, 127] width 128 height 26
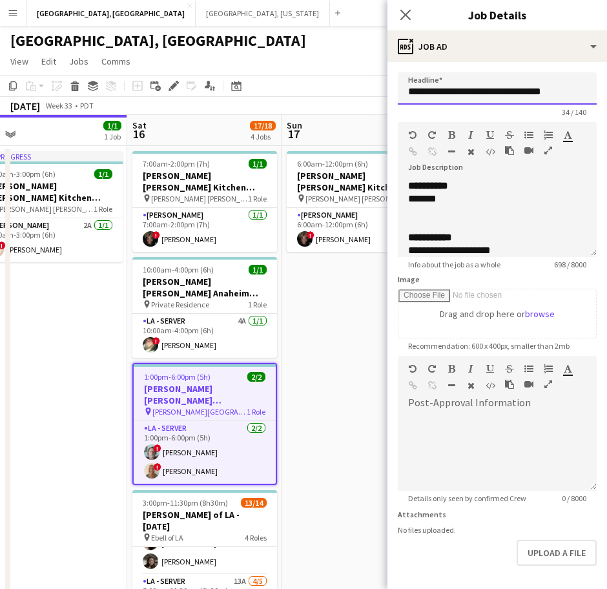
click at [476, 94] on input "**********" at bounding box center [497, 88] width 199 height 32
click at [454, 198] on div "*******" at bounding box center [485, 199] width 154 height 13
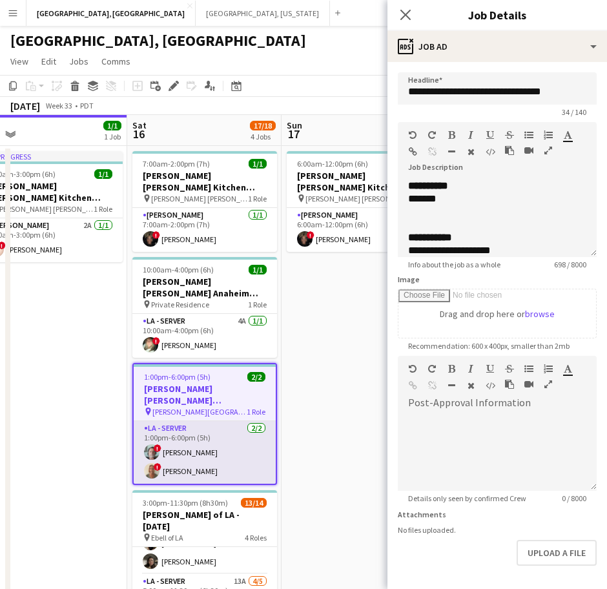
click at [205, 435] on app-card-role "LA - Server [DATE] 1:00pm-6:00pm (5h) ! [PERSON_NAME] ! [PERSON_NAME]" at bounding box center [205, 452] width 142 height 63
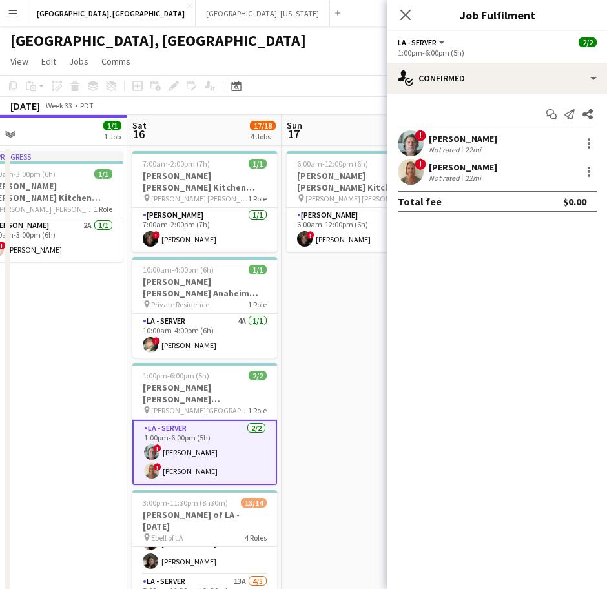
click at [469, 145] on div "22mi" at bounding box center [473, 150] width 21 height 10
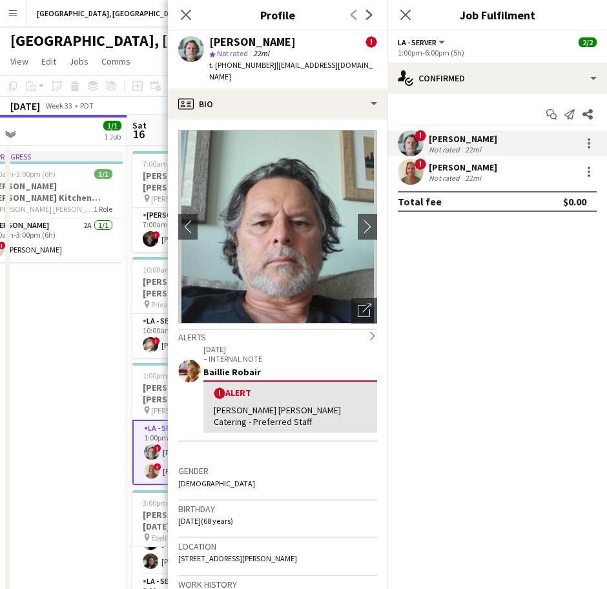
drag, startPoint x: 355, startPoint y: 62, endPoint x: 266, endPoint y: 66, distance: 89.3
click at [266, 66] on div "[PERSON_NAME] ! star Not rated 22mi t. [PHONE_NUMBER] | [EMAIL_ADDRESS][DOMAIN_…" at bounding box center [278, 60] width 220 height 58
copy span "[EMAIL_ADDRESS][DOMAIN_NAME]"
click at [421, 165] on span "!" at bounding box center [421, 164] width 12 height 12
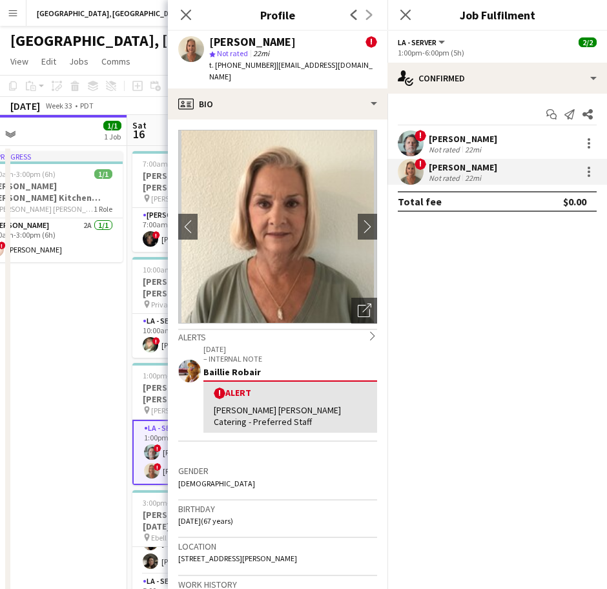
drag, startPoint x: 361, startPoint y: 65, endPoint x: 268, endPoint y: 74, distance: 92.9
click at [268, 74] on div "[PERSON_NAME] ! star Not rated 22mi t. [PHONE_NUMBER] | [EMAIL_ADDRESS][DOMAIN_…" at bounding box center [278, 60] width 220 height 58
copy span "[EMAIL_ADDRESS][DOMAIN_NAME]"
click at [34, 363] on app-date-cell "In progress 9:00am-3:00pm (6h) 1/1 [PERSON_NAME] [PERSON_NAME] Kitchen [DATE] p…" at bounding box center [50, 427] width 154 height 562
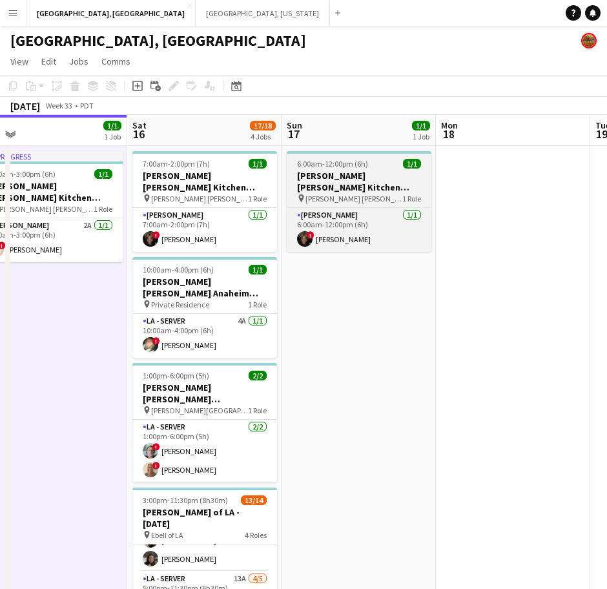
click at [315, 173] on h3 "[PERSON_NAME] [PERSON_NAME] Kitchen [DATE]" at bounding box center [359, 181] width 145 height 23
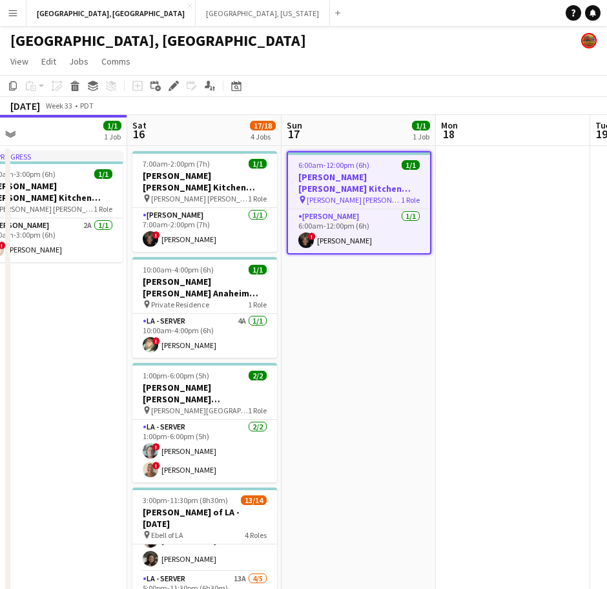
click at [164, 89] on div "Add job Add linked Job Edit Edit linked Job Applicants" at bounding box center [168, 86] width 99 height 16
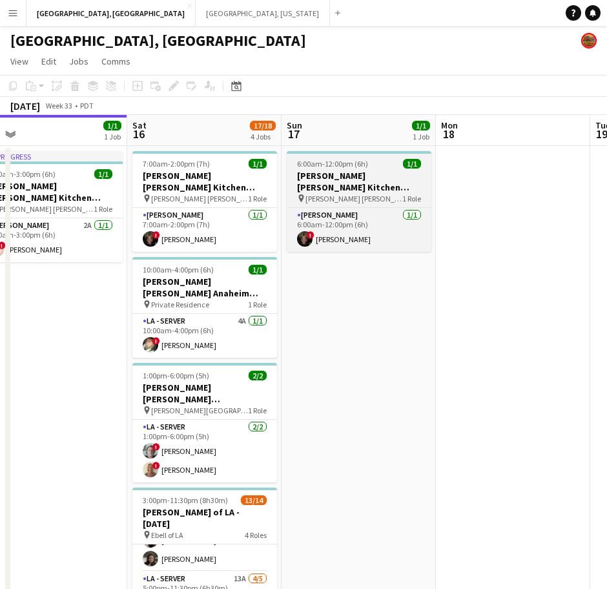
click at [325, 165] on span "6:00am-12:00pm (6h)" at bounding box center [332, 164] width 71 height 10
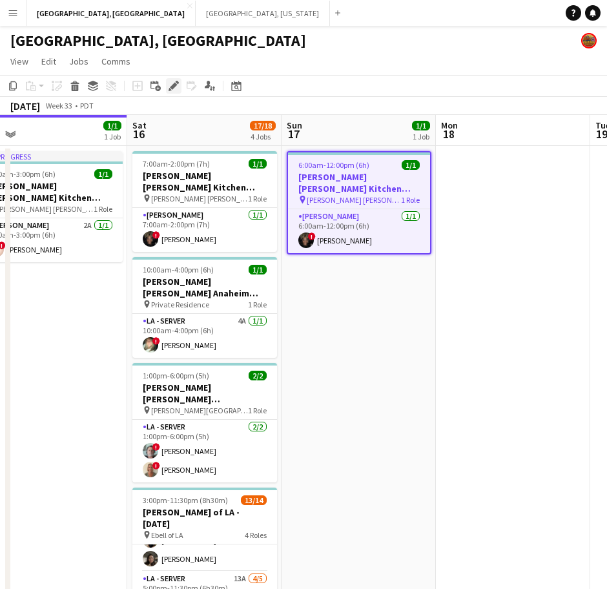
click at [170, 90] on icon at bounding box center [170, 89] width 3 height 3
type input "**********"
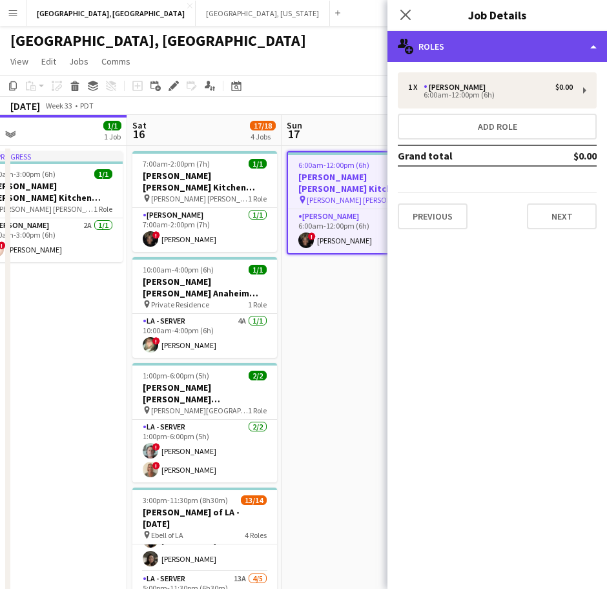
click at [539, 54] on div "multiple-users-add Roles" at bounding box center [498, 46] width 220 height 31
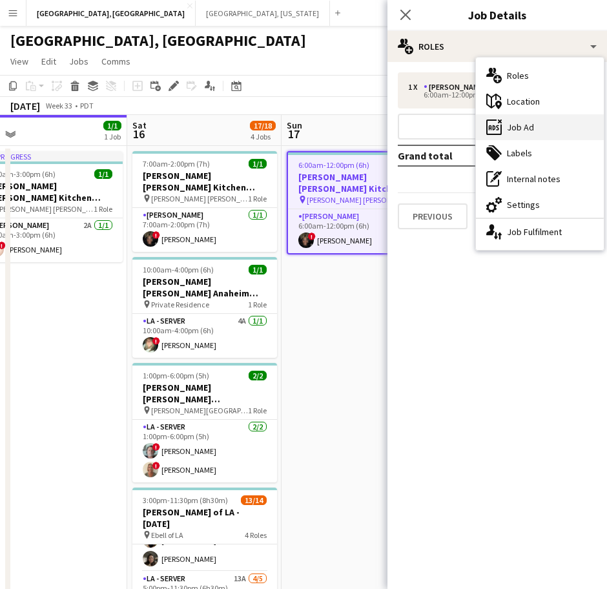
click at [536, 128] on div "ads-window Job Ad" at bounding box center [540, 127] width 128 height 26
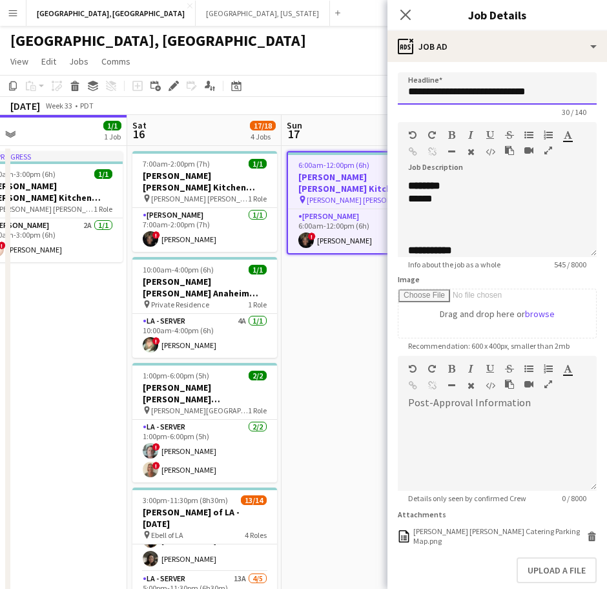
click at [444, 89] on input "**********" at bounding box center [497, 88] width 199 height 32
click at [475, 202] on div "******" at bounding box center [485, 199] width 154 height 13
click at [435, 227] on div at bounding box center [497, 224] width 178 height 13
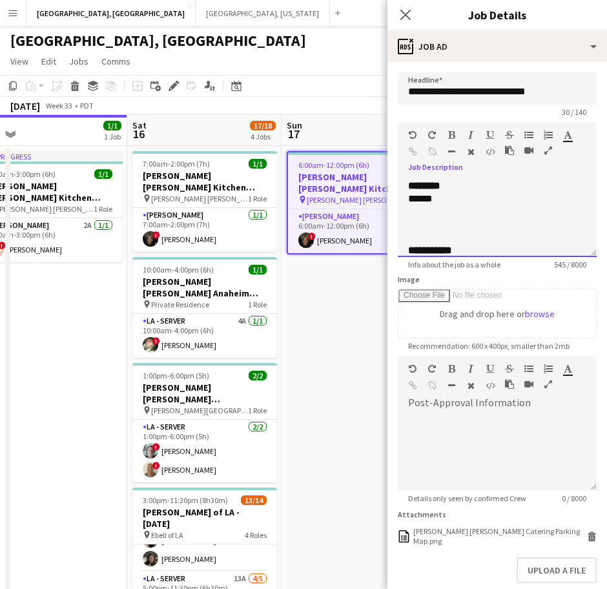
copy div "**********"
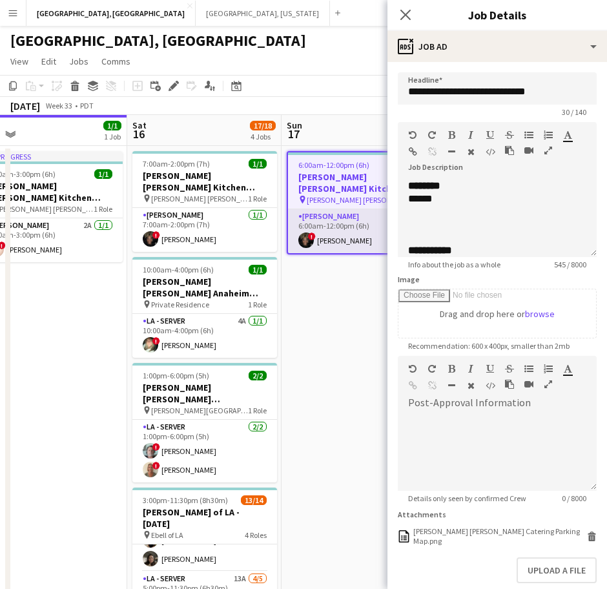
click at [349, 227] on app-card-role "[PERSON_NAME] [DATE] 6:00am-12:00pm (6h) ! [PERSON_NAME]" at bounding box center [359, 231] width 142 height 44
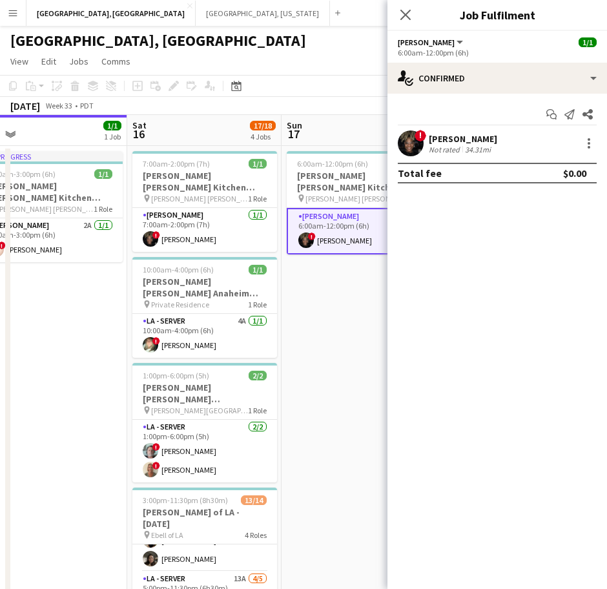
click at [415, 145] on app-user-avatar at bounding box center [411, 144] width 26 height 26
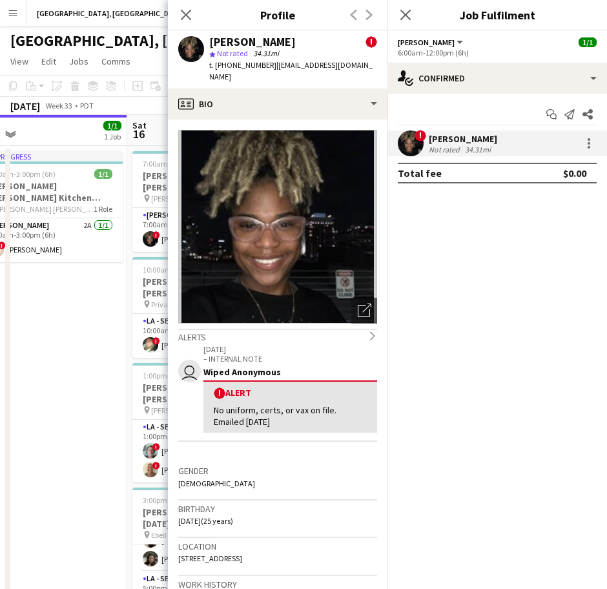
drag, startPoint x: 359, startPoint y: 68, endPoint x: 268, endPoint y: 63, distance: 91.2
click at [268, 63] on app-profile-header "[PERSON_NAME] ! star Not rated 34.31mi t. [PHONE_NUMBER] | [EMAIL_ADDRESS][DOMA…" at bounding box center [278, 60] width 220 height 58
copy span "[EMAIL_ADDRESS][DOMAIN_NAME]"
click at [54, 326] on app-date-cell "In progress 9:00am-3:00pm (6h) 1/1 [PERSON_NAME] [PERSON_NAME] Kitchen [DATE] p…" at bounding box center [50, 427] width 154 height 562
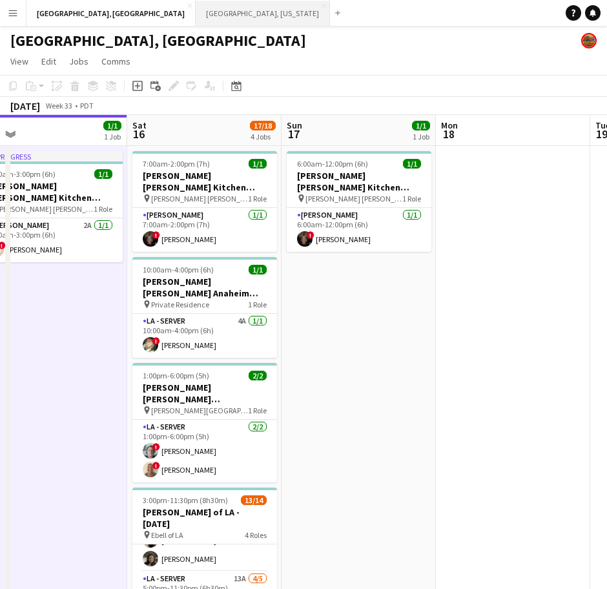
click at [196, 14] on button "[GEOGRAPHIC_DATA], [US_STATE] Close" at bounding box center [263, 13] width 134 height 25
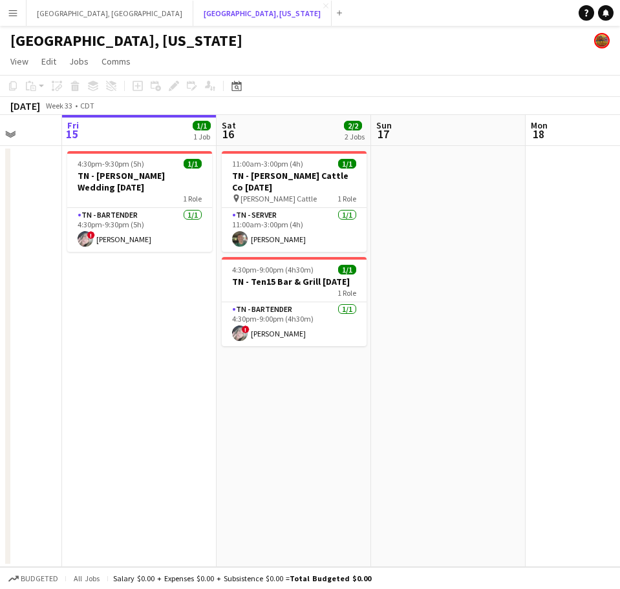
scroll to position [0, 403]
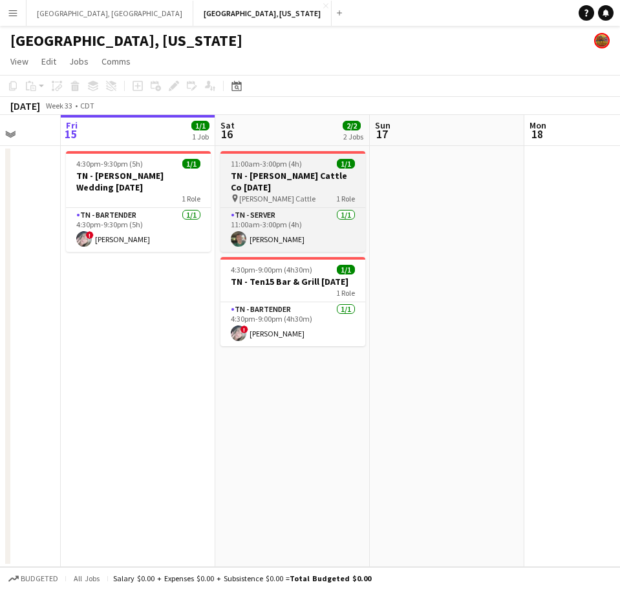
click at [259, 174] on h3 "TN - [PERSON_NAME] Cattle Co [DATE]" at bounding box center [292, 181] width 145 height 23
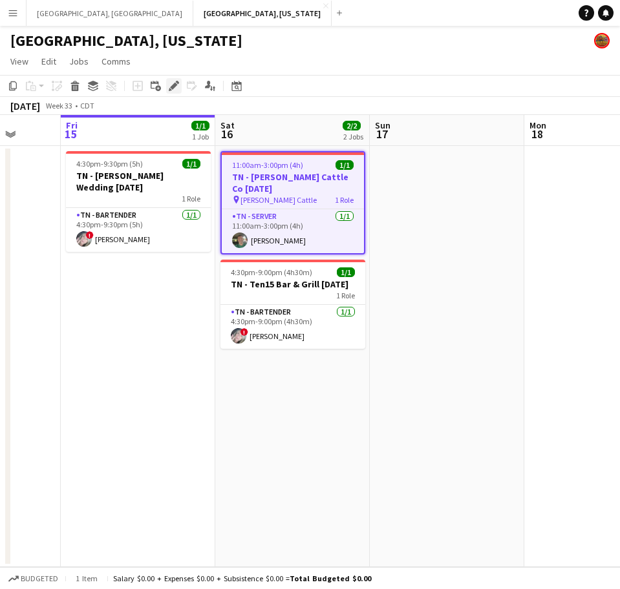
click at [173, 88] on icon at bounding box center [173, 86] width 7 height 7
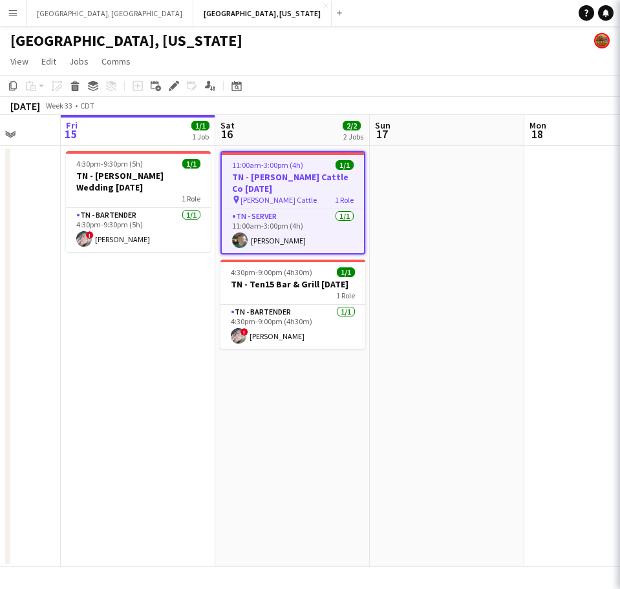
type input "**********"
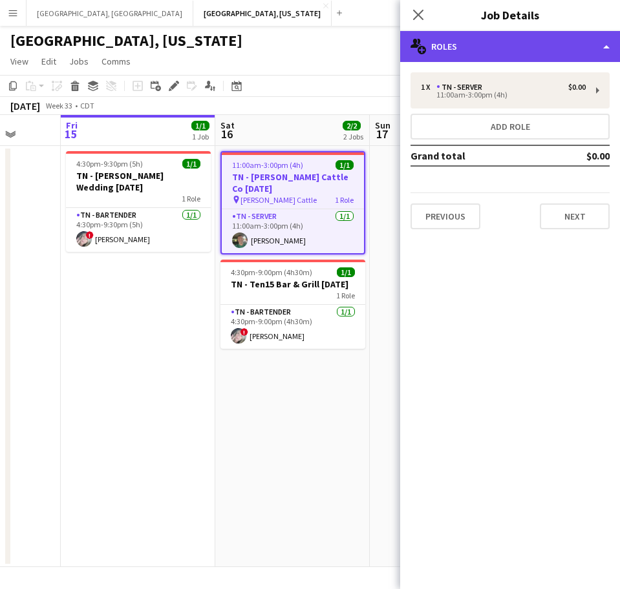
click at [437, 53] on div "multiple-users-add Roles" at bounding box center [510, 46] width 220 height 31
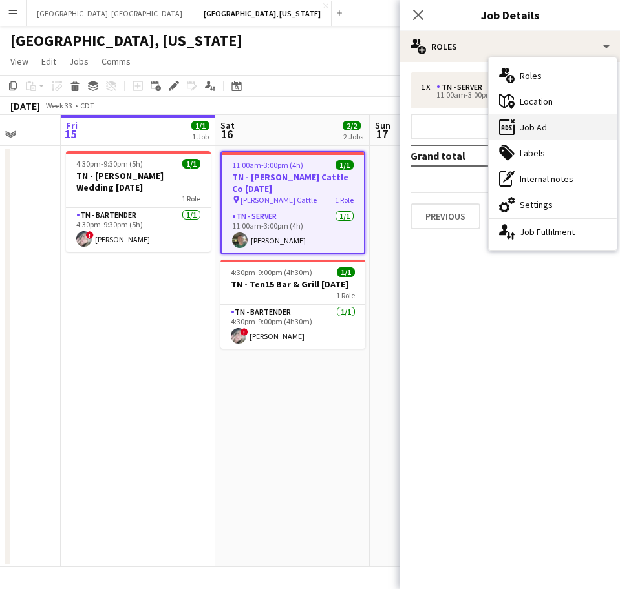
click at [509, 131] on icon "ads-window" at bounding box center [507, 128] width 16 height 16
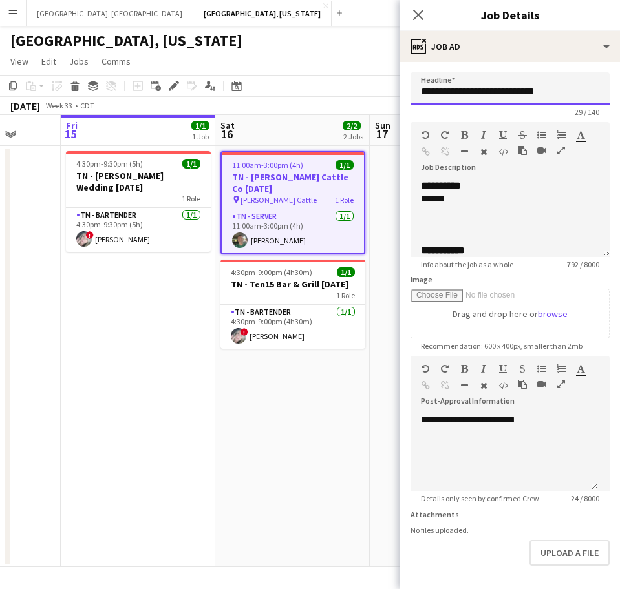
click at [475, 80] on input "**********" at bounding box center [509, 88] width 199 height 32
click at [477, 234] on div at bounding box center [498, 237] width 154 height 13
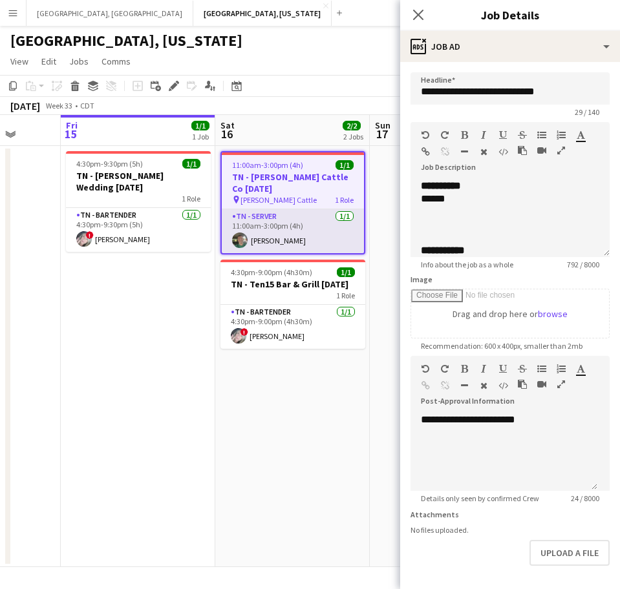
click at [288, 218] on app-card-role "TN - Server [DATE] 11:00am-3:00pm (4h) [PERSON_NAME]" at bounding box center [293, 231] width 142 height 44
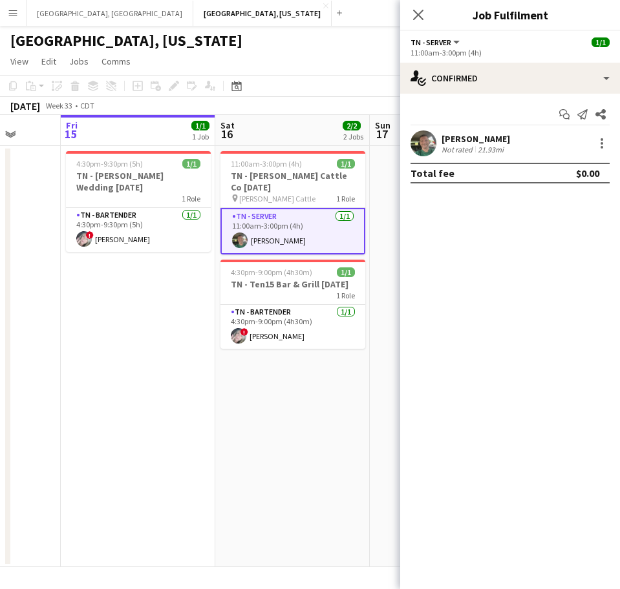
click at [457, 136] on div "[PERSON_NAME]" at bounding box center [475, 139] width 68 height 12
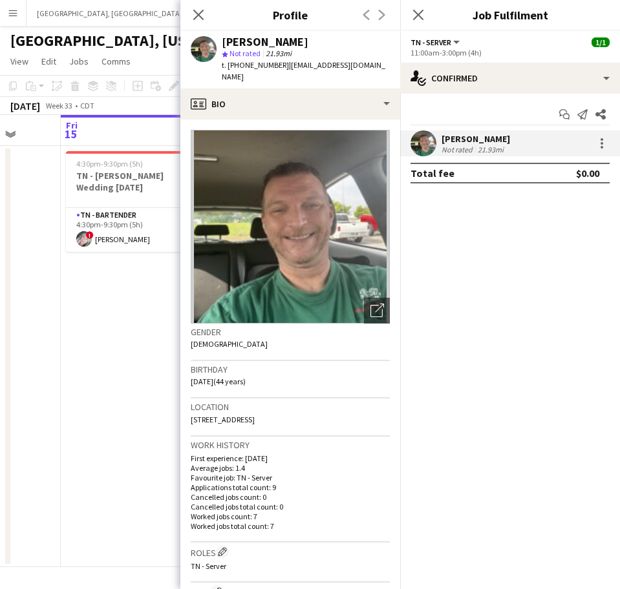
drag, startPoint x: 362, startPoint y: 71, endPoint x: 279, endPoint y: 66, distance: 83.5
click at [279, 66] on div "[PERSON_NAME] star Not rated 21.93mi t. [PHONE_NUMBER] | [EMAIL_ADDRESS][DOMAIN…" at bounding box center [290, 60] width 220 height 58
copy span "[EMAIL_ADDRESS][DOMAIN_NAME]"
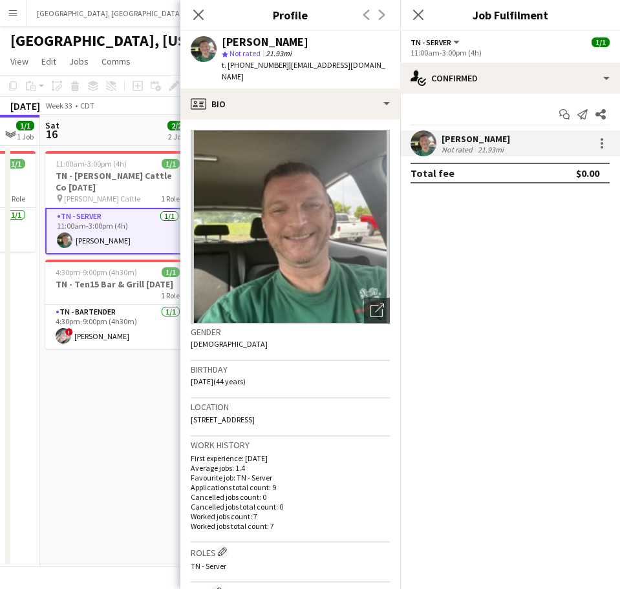
scroll to position [0, 423]
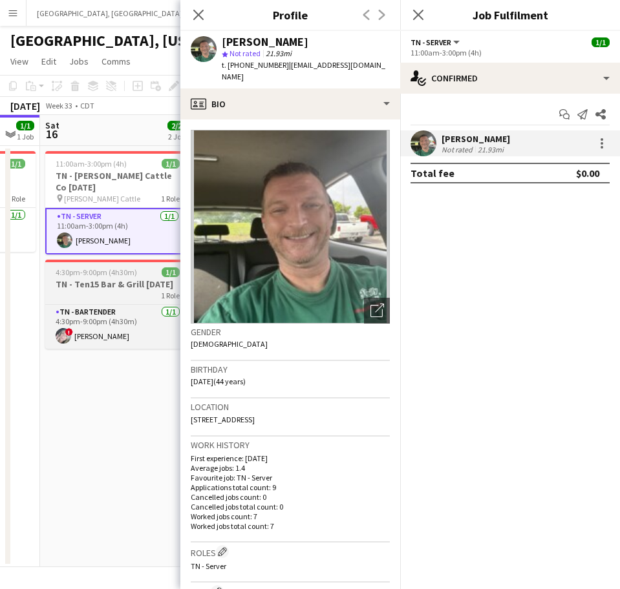
click at [94, 279] on h3 "TN - Ten15 Bar & Grill [DATE]" at bounding box center [117, 285] width 145 height 12
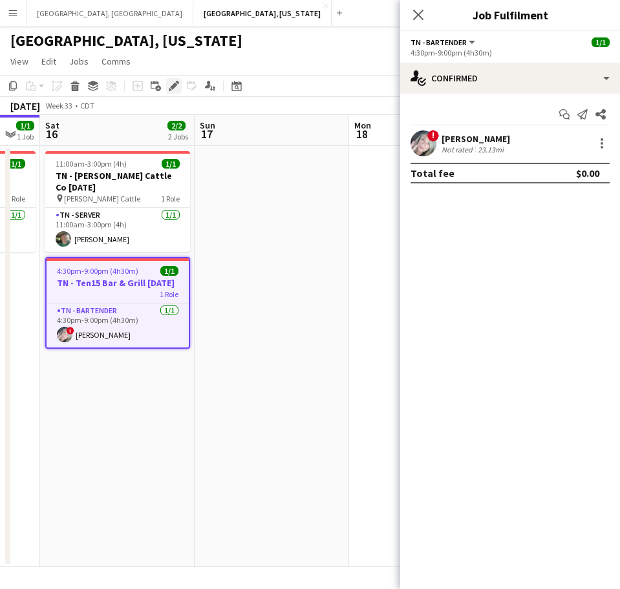
click at [175, 87] on icon at bounding box center [173, 86] width 7 height 7
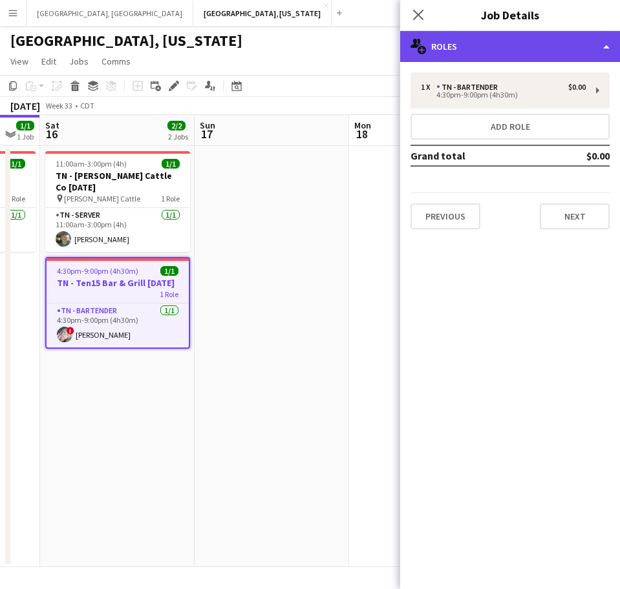
click at [459, 39] on div "multiple-users-add Roles" at bounding box center [510, 46] width 220 height 31
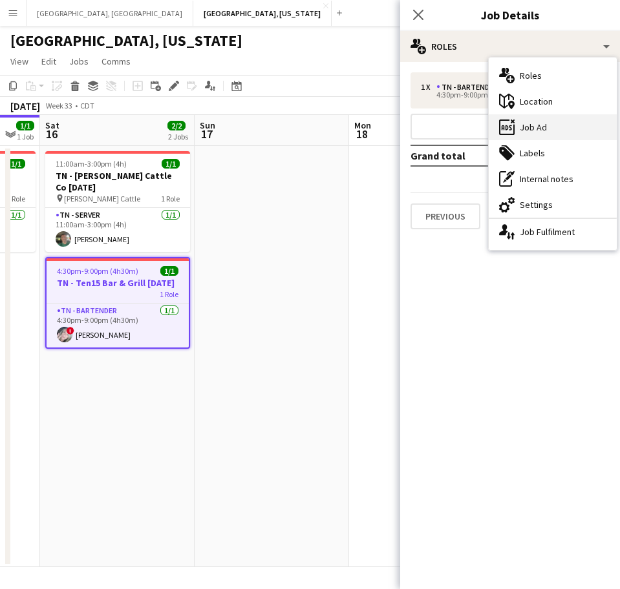
click at [539, 122] on div "ads-window Job Ad" at bounding box center [553, 127] width 128 height 26
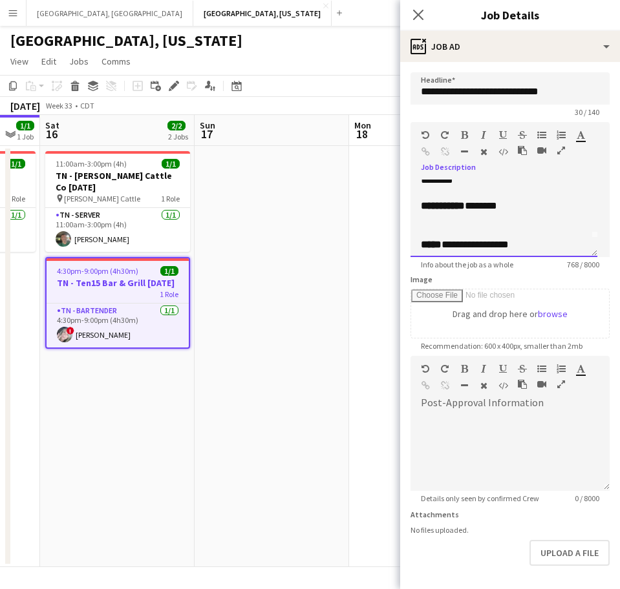
scroll to position [32, 0]
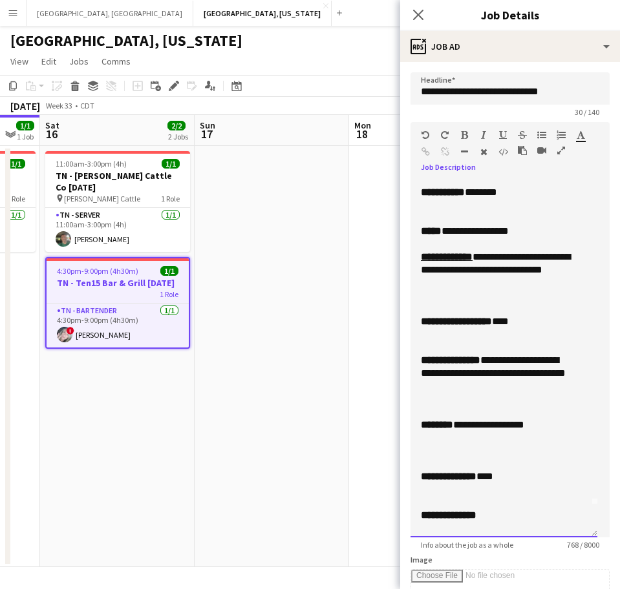
drag, startPoint x: 596, startPoint y: 249, endPoint x: 532, endPoint y: 626, distance: 382.6
click at [532, 589] on html "Menu Boards Boards Boards All jobs Status Workforce Workforce My Workforce Recr…" at bounding box center [310, 294] width 620 height 589
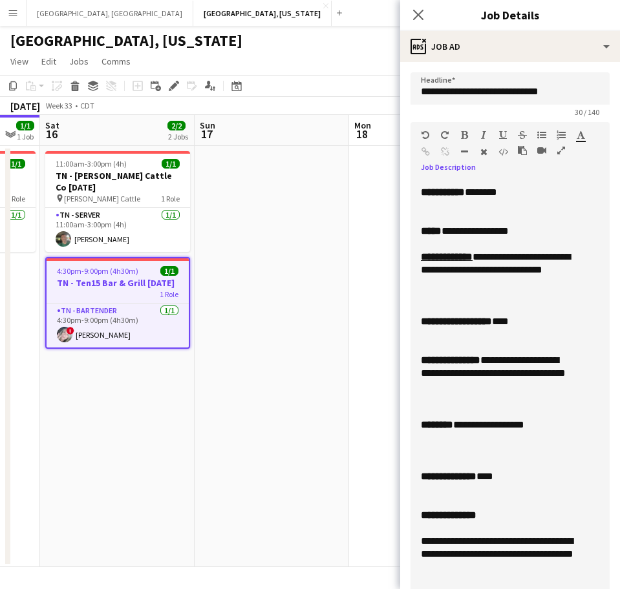
scroll to position [0, 0]
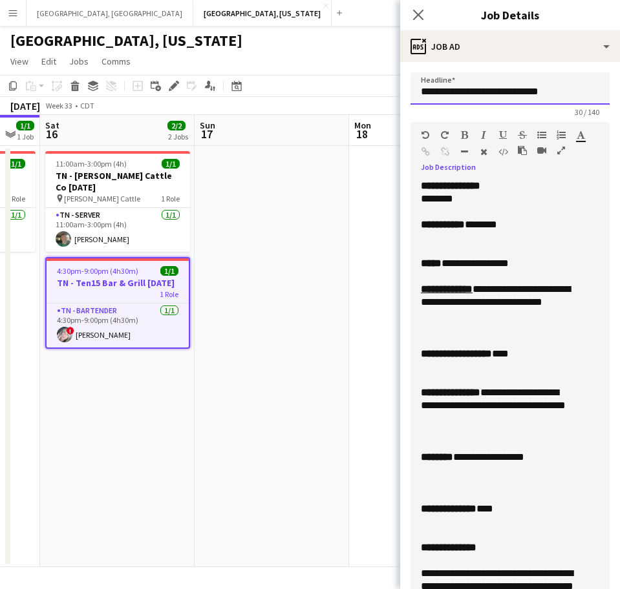
click at [496, 87] on input "**********" at bounding box center [509, 88] width 199 height 32
click at [543, 258] on div "**********" at bounding box center [498, 263] width 154 height 13
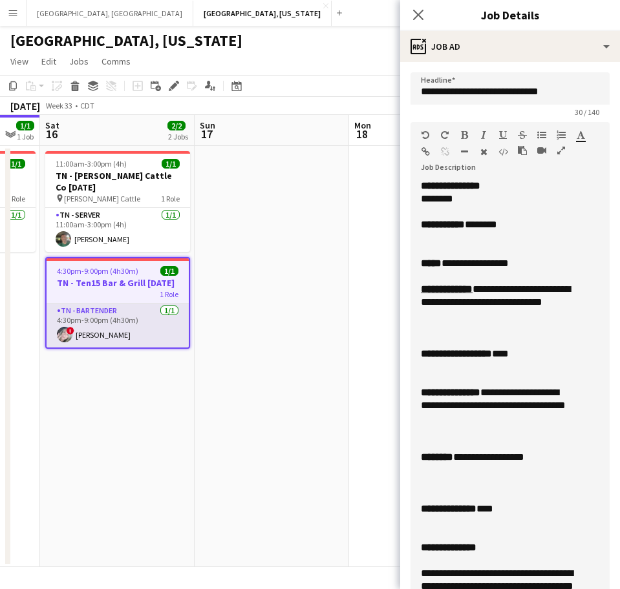
click at [107, 326] on app-card-role "TN - Bartender [DATE] 4:30pm-9:00pm (4h30m) ! [PERSON_NAME]" at bounding box center [118, 326] width 142 height 44
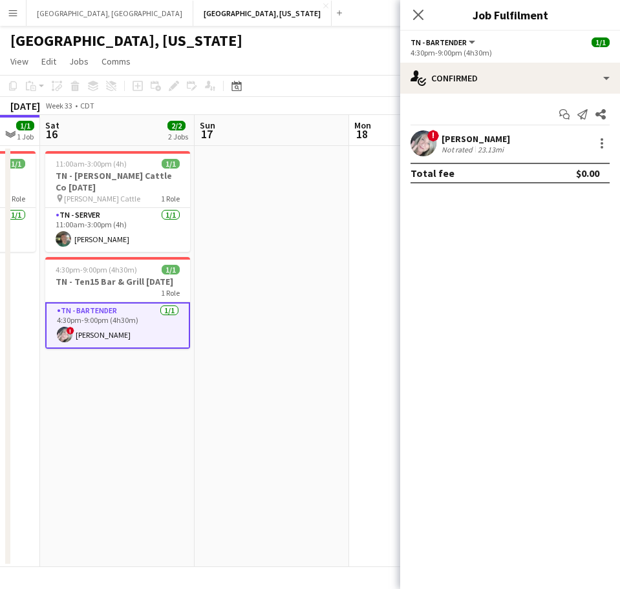
click at [447, 146] on div "Not rated" at bounding box center [458, 150] width 34 height 10
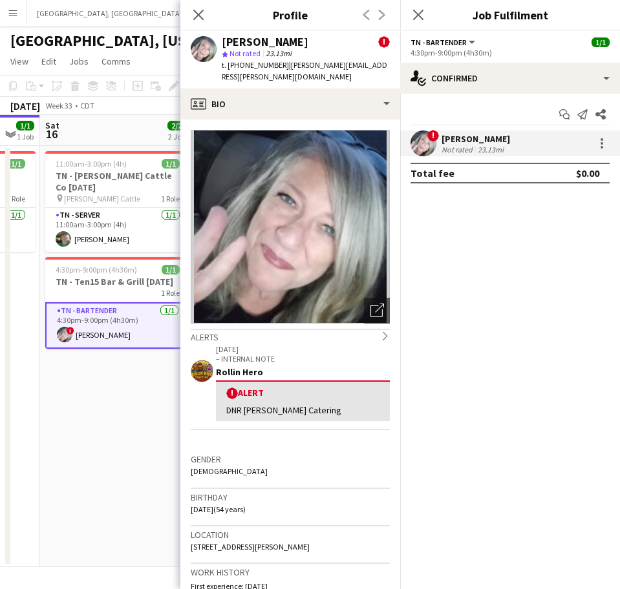
drag, startPoint x: 385, startPoint y: 65, endPoint x: 284, endPoint y: 63, distance: 101.5
click at [284, 63] on div "[PERSON_NAME] ! star Not rated 23.13mi t. [PHONE_NUMBER] | [PERSON_NAME][EMAIL_…" at bounding box center [290, 60] width 220 height 58
click at [94, 347] on app-date-cell "11:00am-3:00pm (4h) 1/1 TN - [PERSON_NAME] Cattle Co [DATE] pin [PERSON_NAME] C…" at bounding box center [117, 356] width 154 height 421
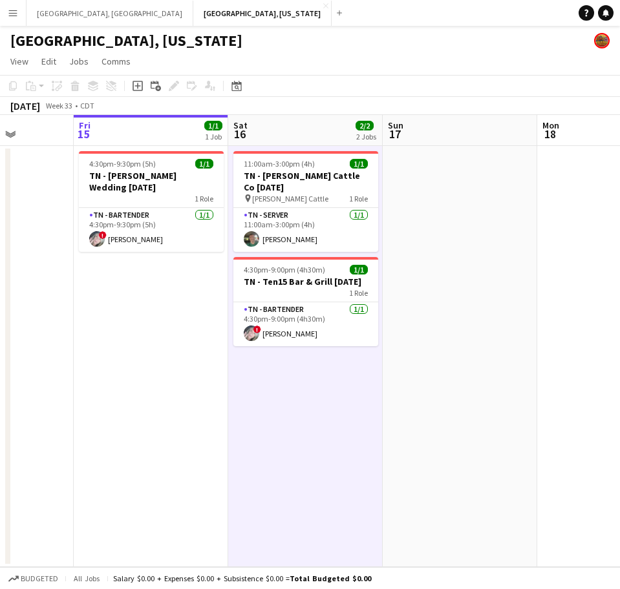
scroll to position [0, 370]
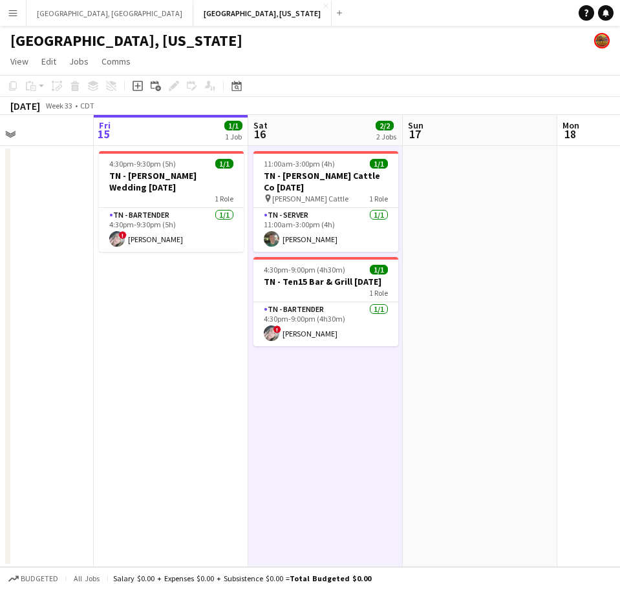
click at [23, 15] on button "Menu" at bounding box center [13, 13] width 26 height 26
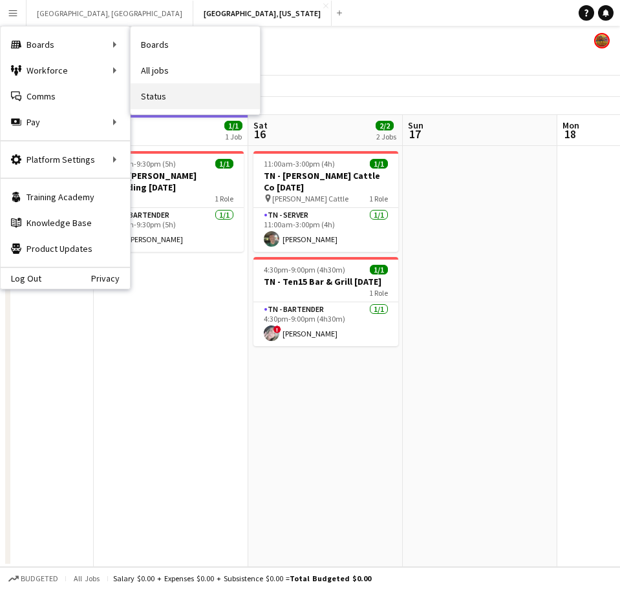
click at [185, 89] on link "Status" at bounding box center [195, 96] width 129 height 26
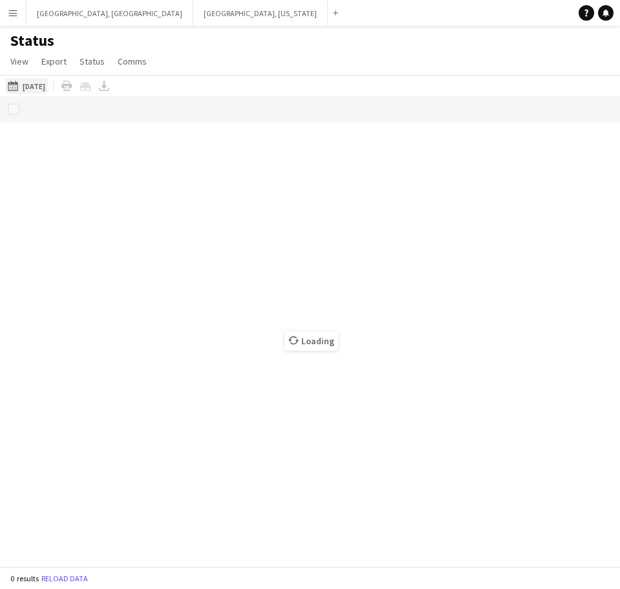
click at [48, 84] on button "[DATE] to [DATE] [DATE]" at bounding box center [26, 86] width 43 height 16
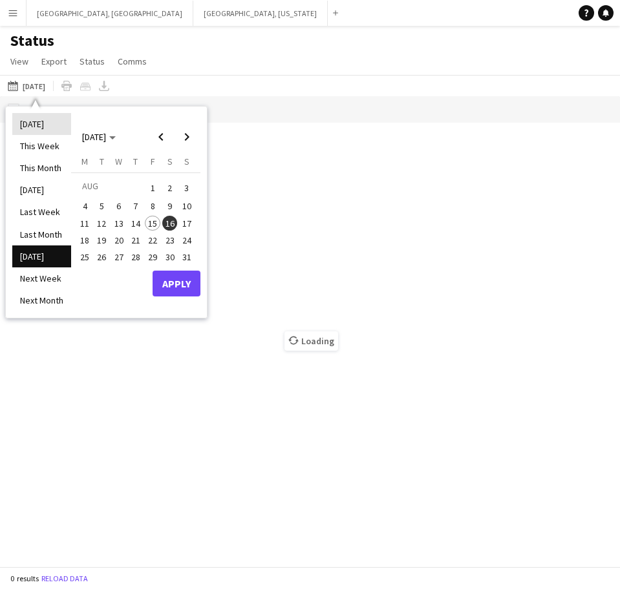
click at [37, 115] on li "[DATE]" at bounding box center [41, 124] width 59 height 22
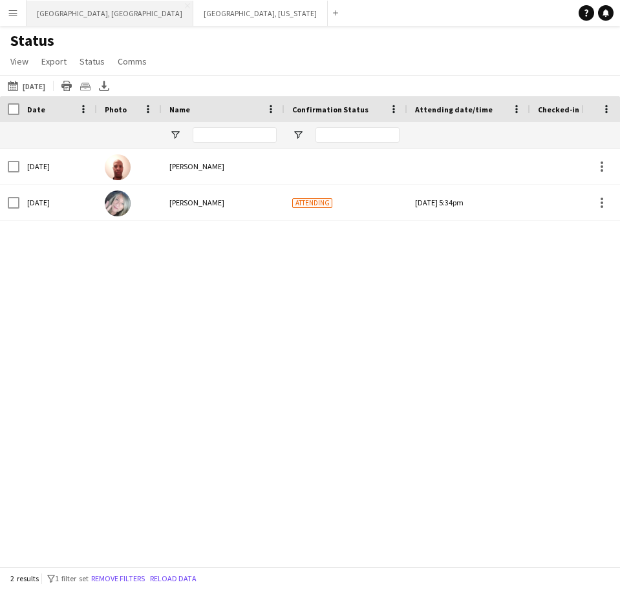
click at [36, 18] on button "[GEOGRAPHIC_DATA], [GEOGRAPHIC_DATA] Close" at bounding box center [109, 13] width 167 height 25
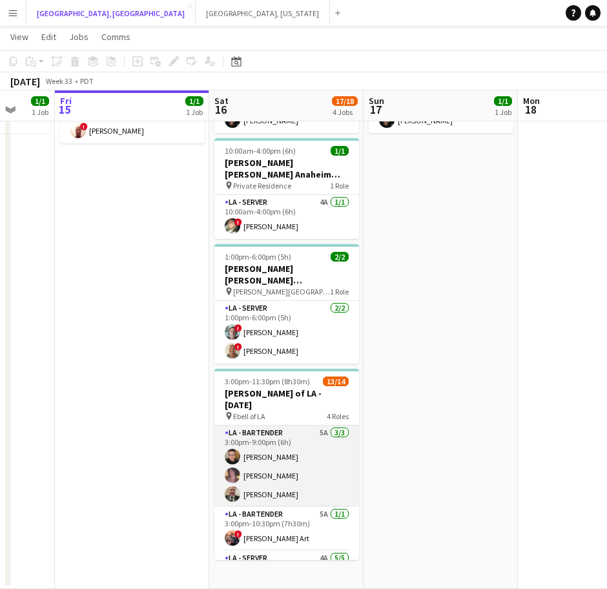
scroll to position [217, 0]
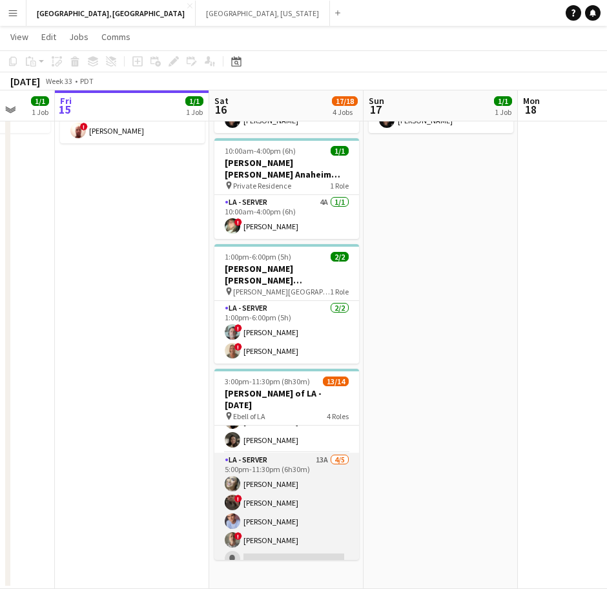
click at [311, 462] on app-card-role "LA - Server 13A [DATE] 5:00pm-11:30pm (6h30m) [PERSON_NAME] ! [PERSON_NAME] [PE…" at bounding box center [287, 512] width 145 height 119
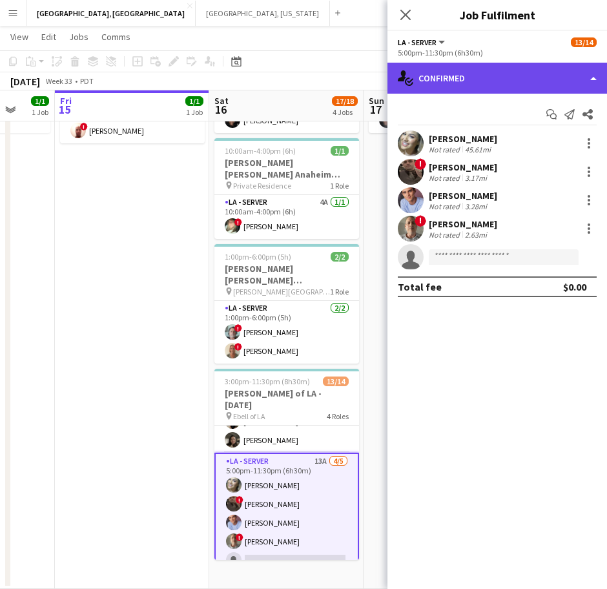
click at [478, 83] on div "single-neutral-actions-check-2 Confirmed" at bounding box center [498, 78] width 220 height 31
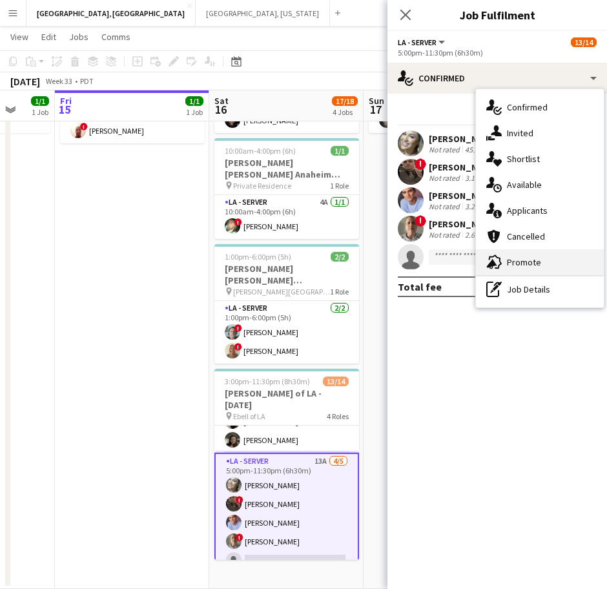
click at [509, 262] on div "advertising-megaphone Promote" at bounding box center [540, 262] width 128 height 26
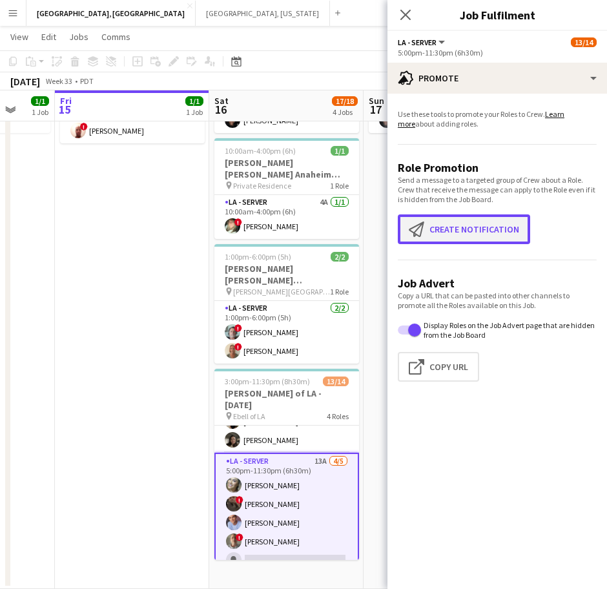
click at [497, 237] on button "Create notification Create notification" at bounding box center [464, 230] width 132 height 30
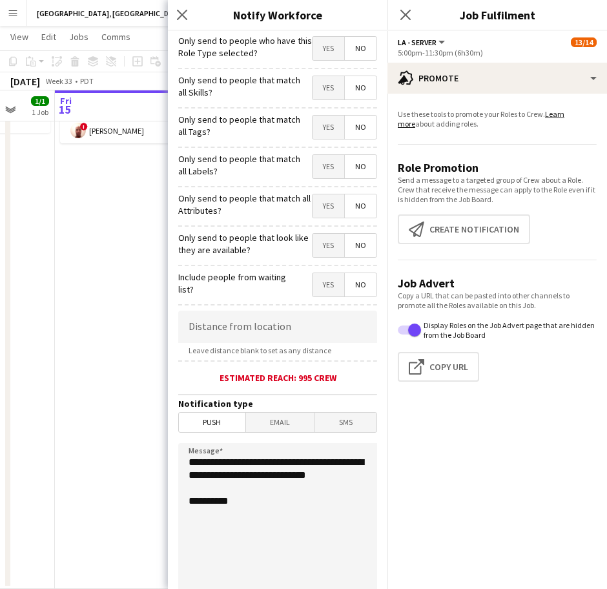
click at [315, 49] on span "Yes" at bounding box center [329, 48] width 32 height 23
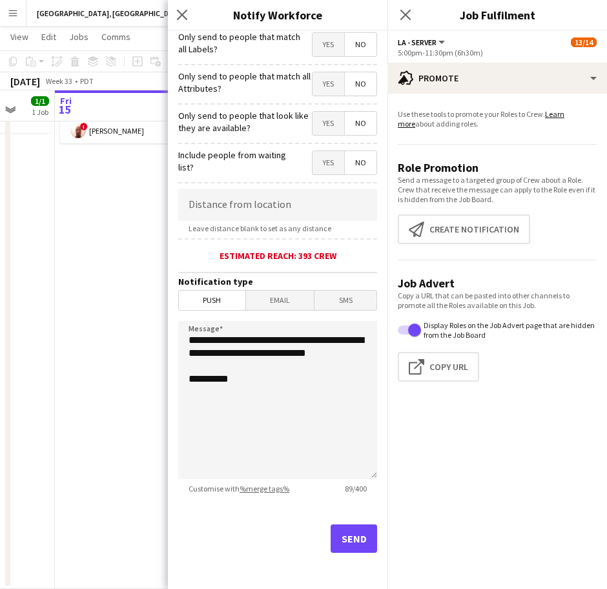
scroll to position [121, 0]
click at [336, 545] on button "Send" at bounding box center [354, 539] width 47 height 28
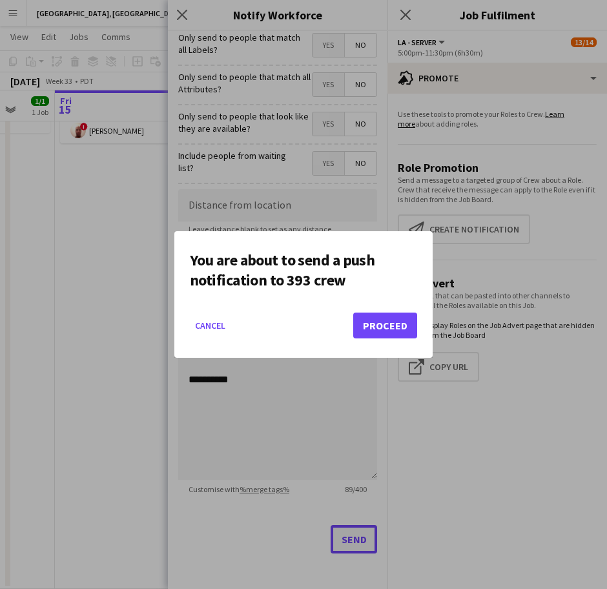
scroll to position [0, 0]
click at [402, 316] on button "Proceed" at bounding box center [385, 326] width 64 height 26
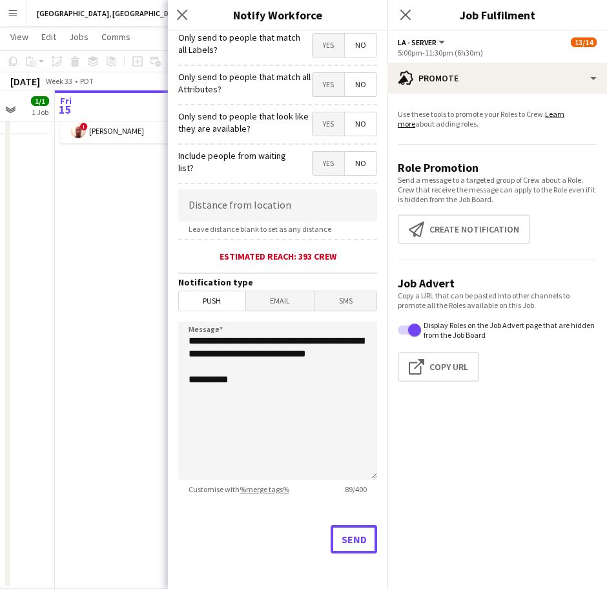
scroll to position [118, 0]
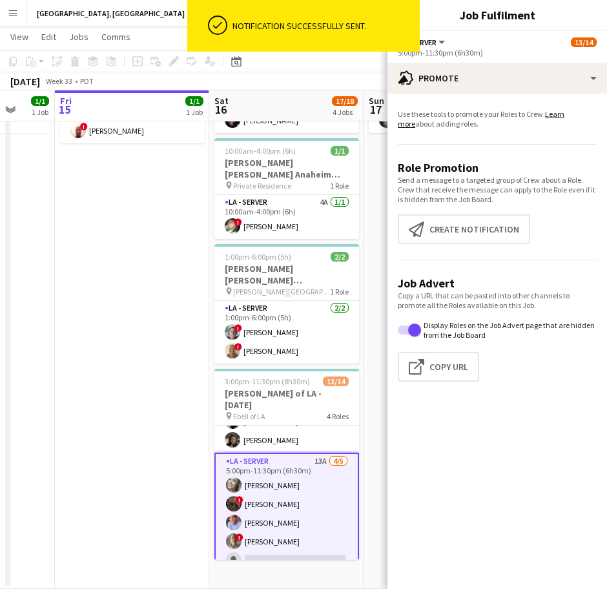
click at [107, 198] on app-date-cell "In progress 9:00am-3:00pm (6h) 1/1 [PERSON_NAME] [PERSON_NAME] Kitchen [DATE] p…" at bounding box center [132, 308] width 154 height 562
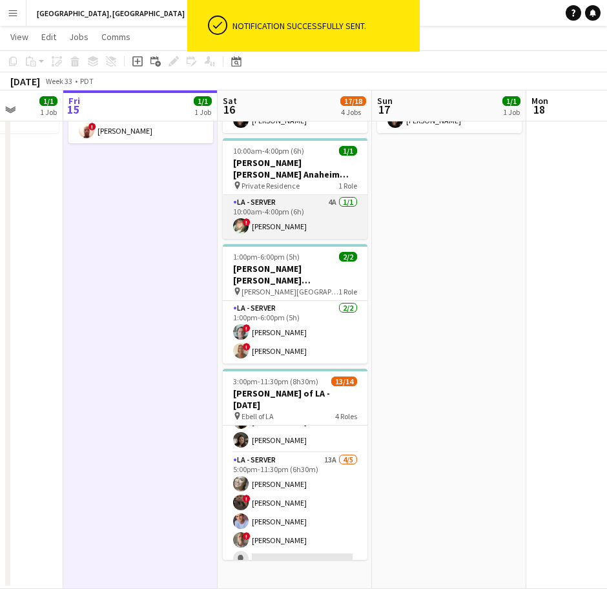
scroll to position [0, 384]
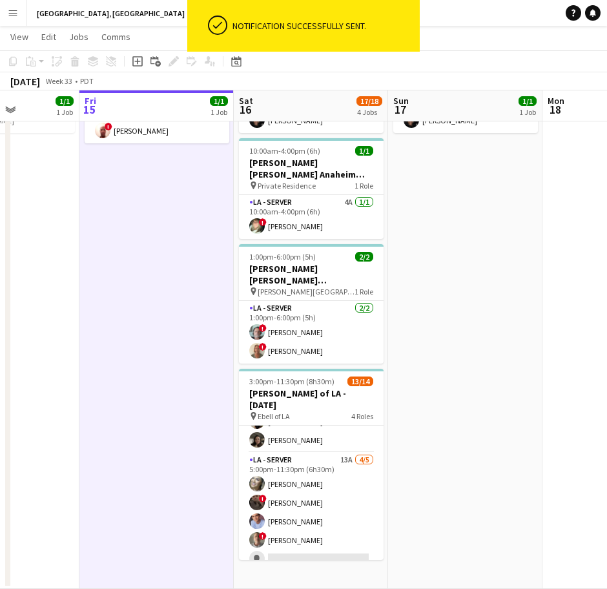
click at [196, 17] on button "[GEOGRAPHIC_DATA], [US_STATE] Close" at bounding box center [263, 13] width 134 height 25
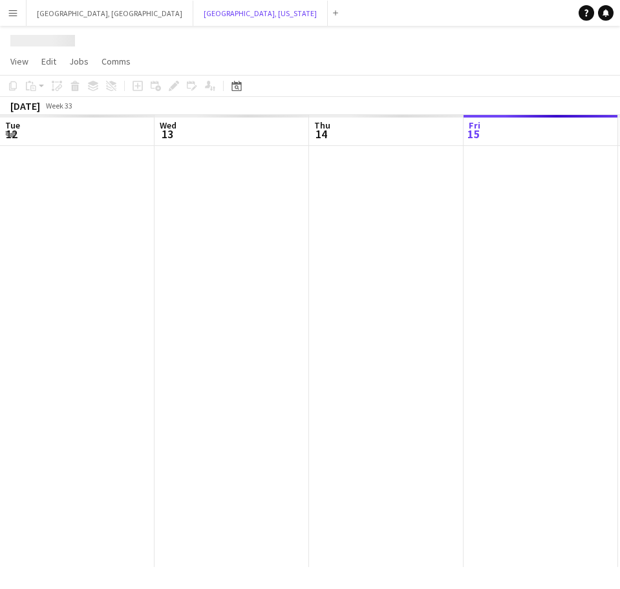
scroll to position [0, 309]
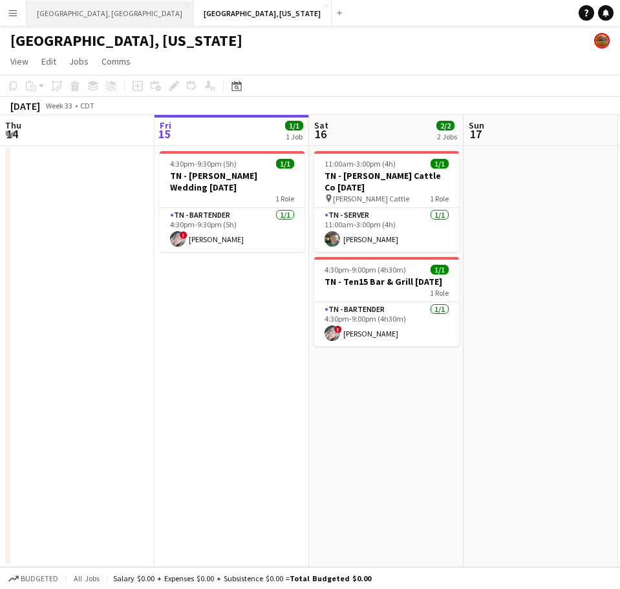
click at [69, 12] on button "[GEOGRAPHIC_DATA], [GEOGRAPHIC_DATA] Close" at bounding box center [109, 13] width 167 height 25
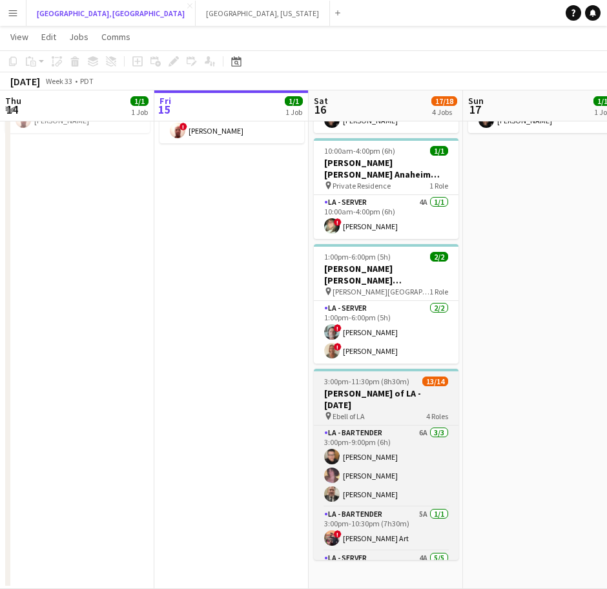
scroll to position [217, 0]
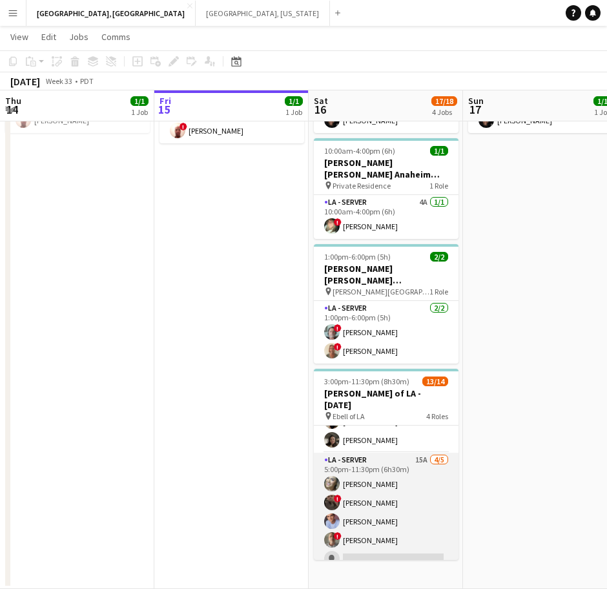
click at [417, 453] on app-card-role "LA - Server 15A [DATE] 5:00pm-11:30pm (6h30m) [PERSON_NAME] ! [PERSON_NAME] [PE…" at bounding box center [386, 512] width 145 height 119
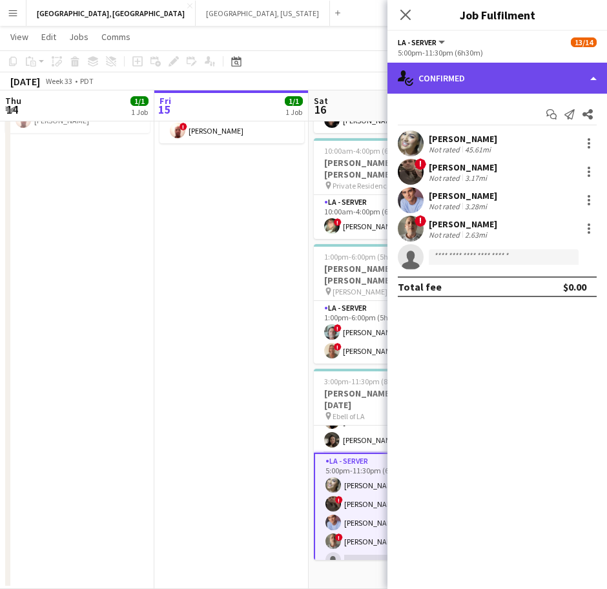
click at [489, 81] on div "single-neutral-actions-check-2 Confirmed" at bounding box center [498, 78] width 220 height 31
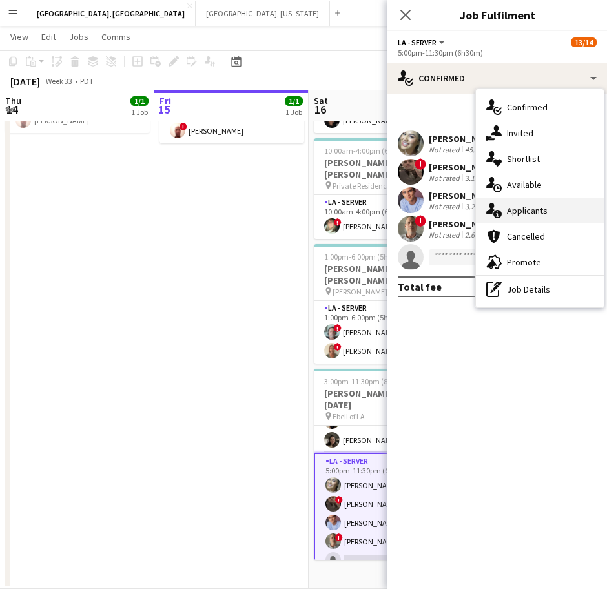
click at [531, 213] on div "single-neutral-actions-information Applicants" at bounding box center [540, 211] width 128 height 26
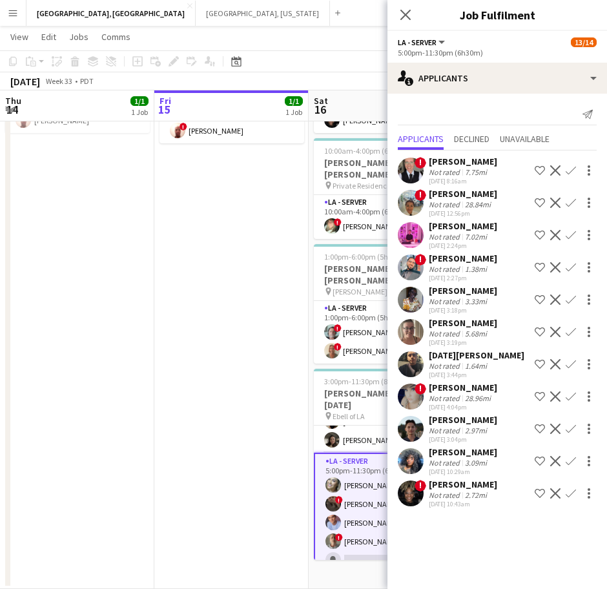
click at [573, 465] on app-icon "Confirm" at bounding box center [571, 461] width 10 height 10
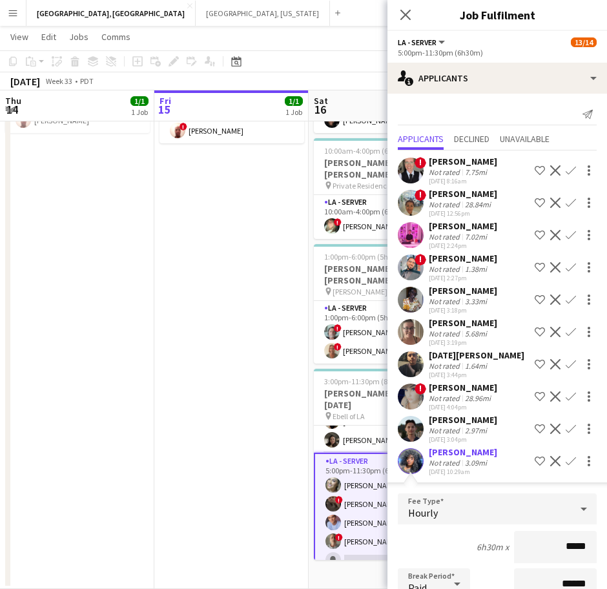
scroll to position [226, 0]
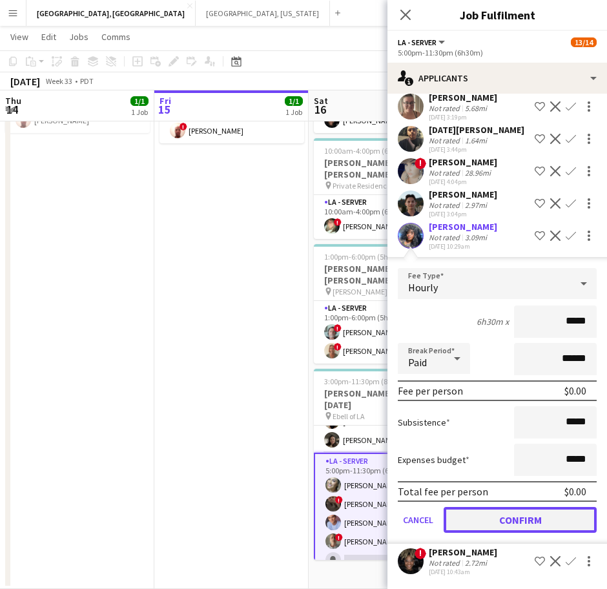
click at [500, 520] on button "Confirm" at bounding box center [520, 520] width 153 height 26
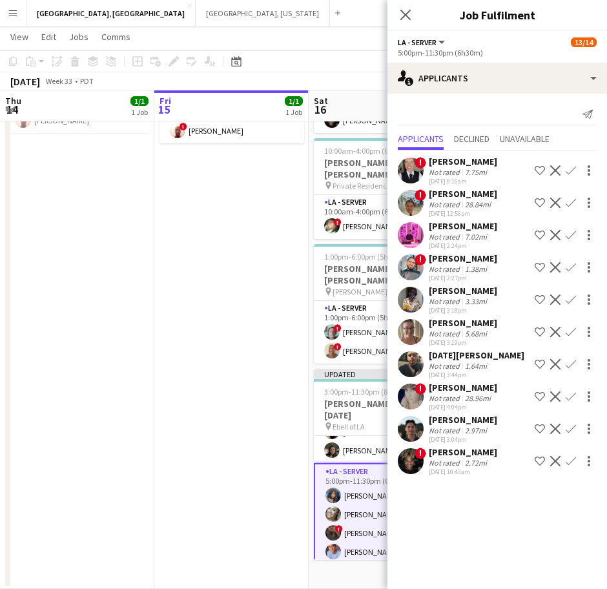
scroll to position [0, 0]
click at [357, 52] on app-toolbar "Copy Paste Paste Ctrl+V Paste with crew Ctrl+Shift+V Paste linked Job [GEOGRAPH…" at bounding box center [303, 61] width 607 height 22
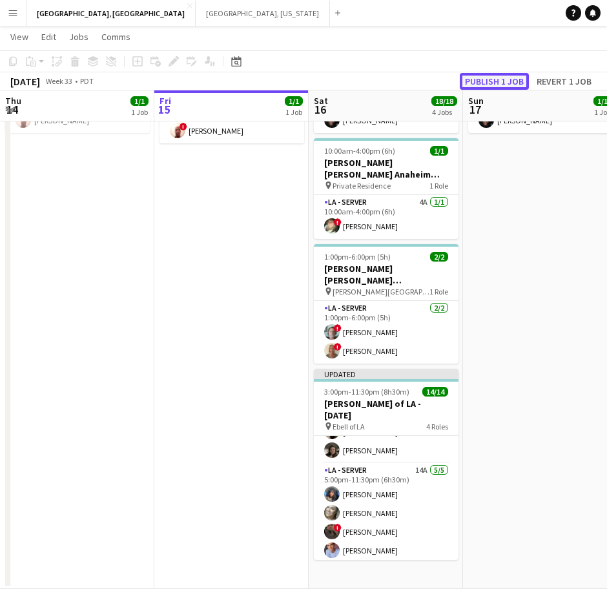
click at [482, 81] on button "Publish 1 job" at bounding box center [494, 81] width 69 height 17
